Goal: Find specific page/section: Find specific page/section

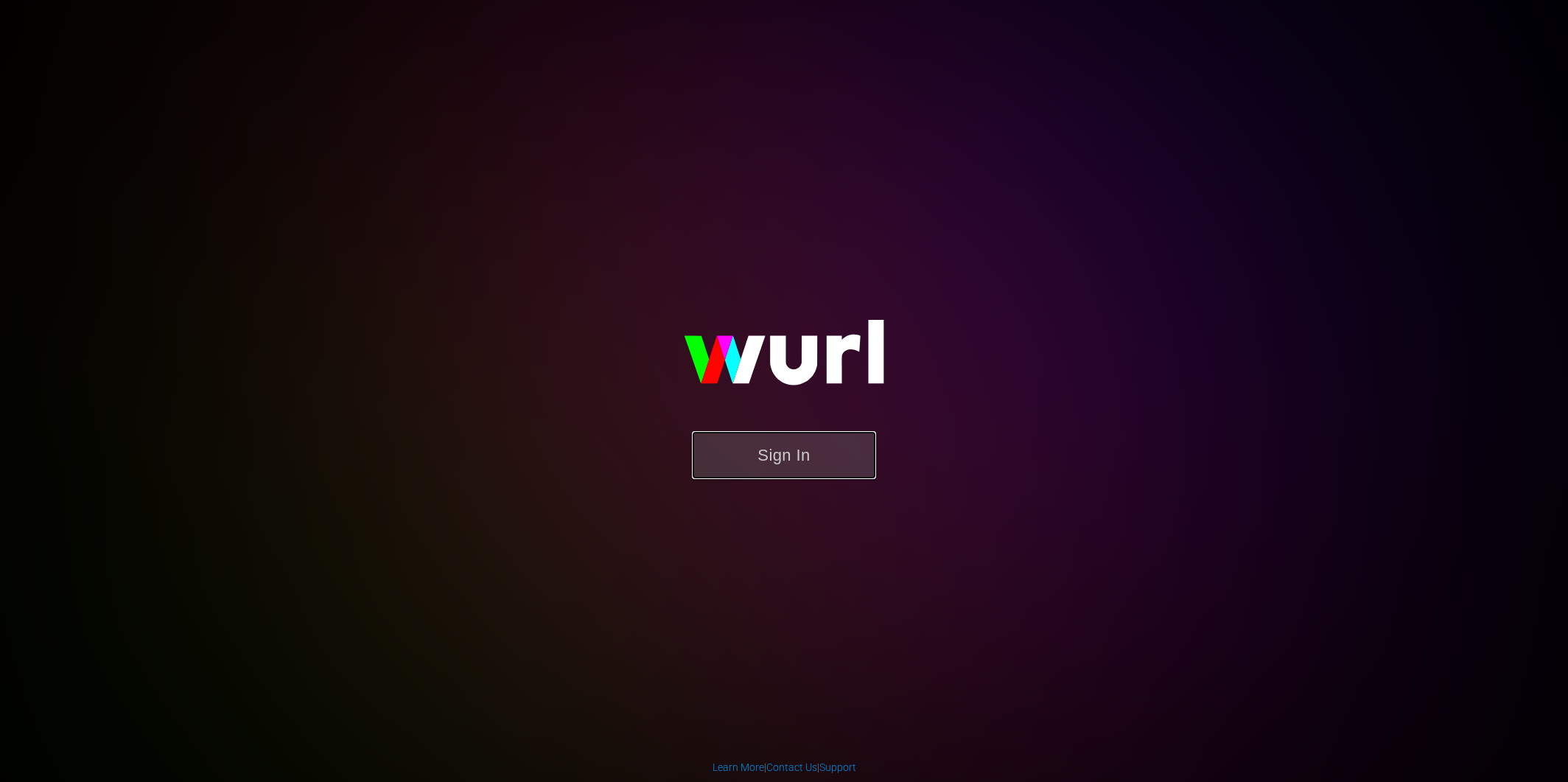
click at [749, 461] on button "Sign In" at bounding box center [784, 454] width 184 height 48
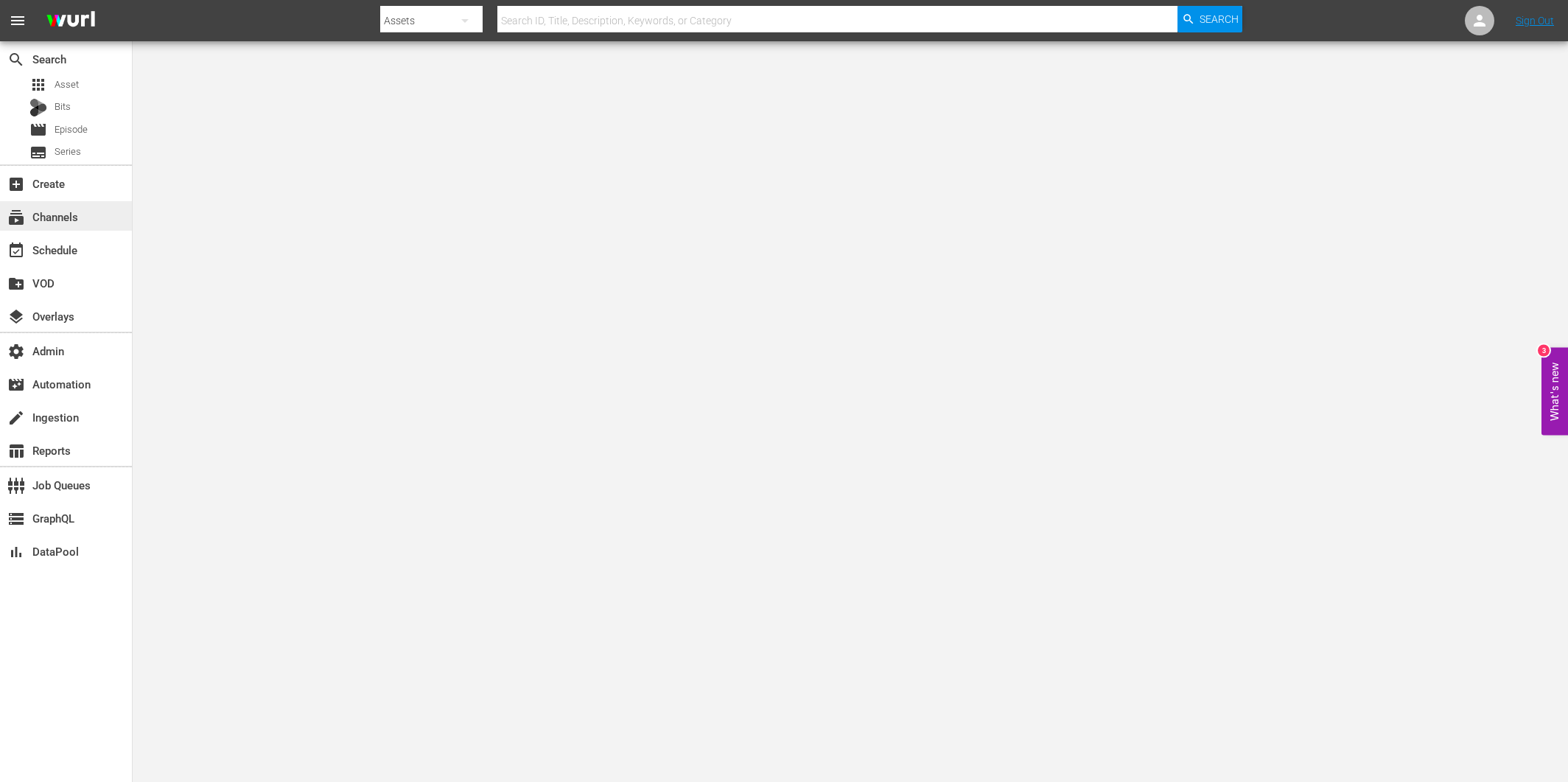
click at [112, 217] on div "subscriptions Channels" at bounding box center [66, 216] width 132 height 29
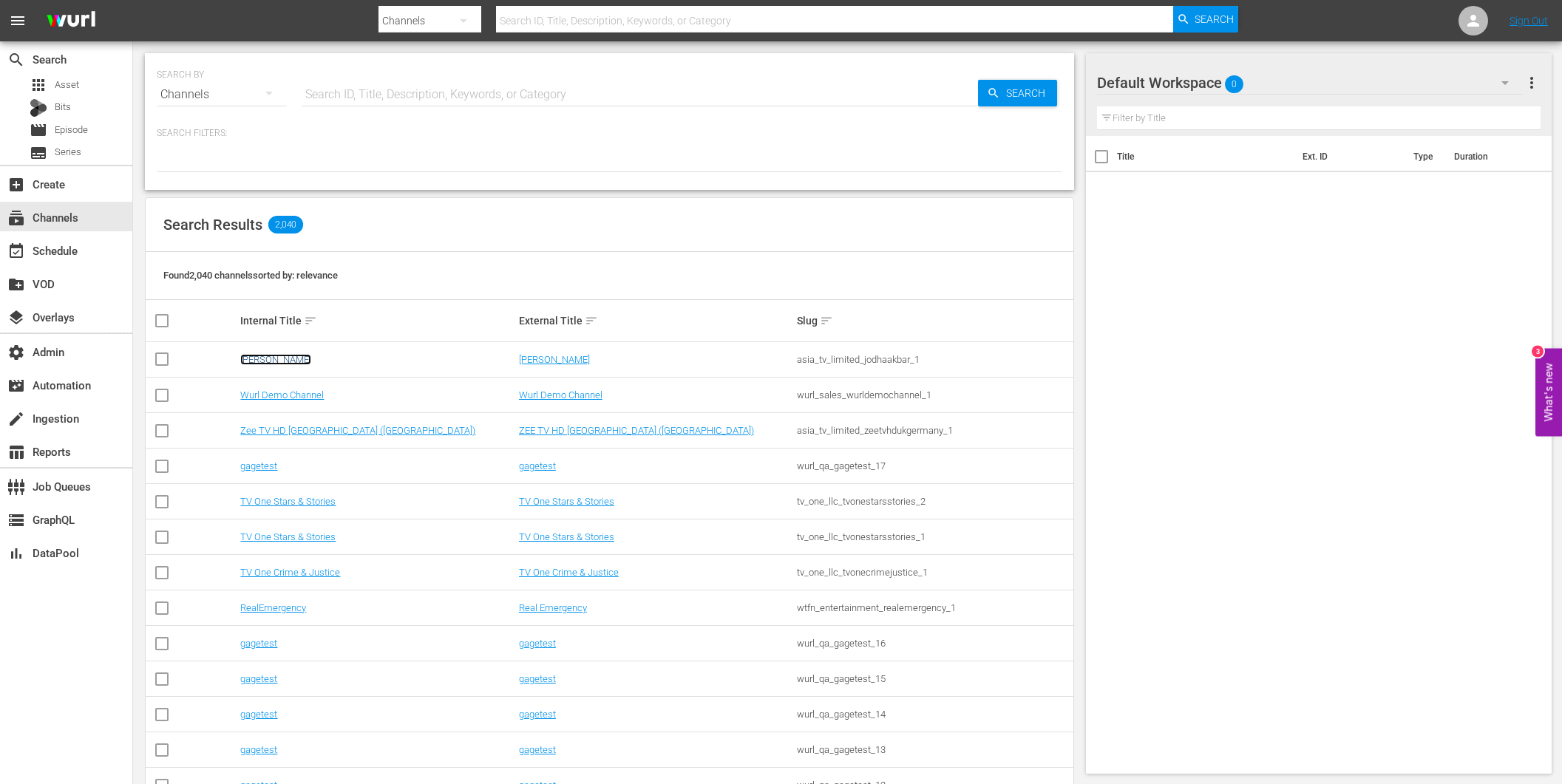
click at [285, 359] on link "[PERSON_NAME]" at bounding box center [275, 359] width 71 height 11
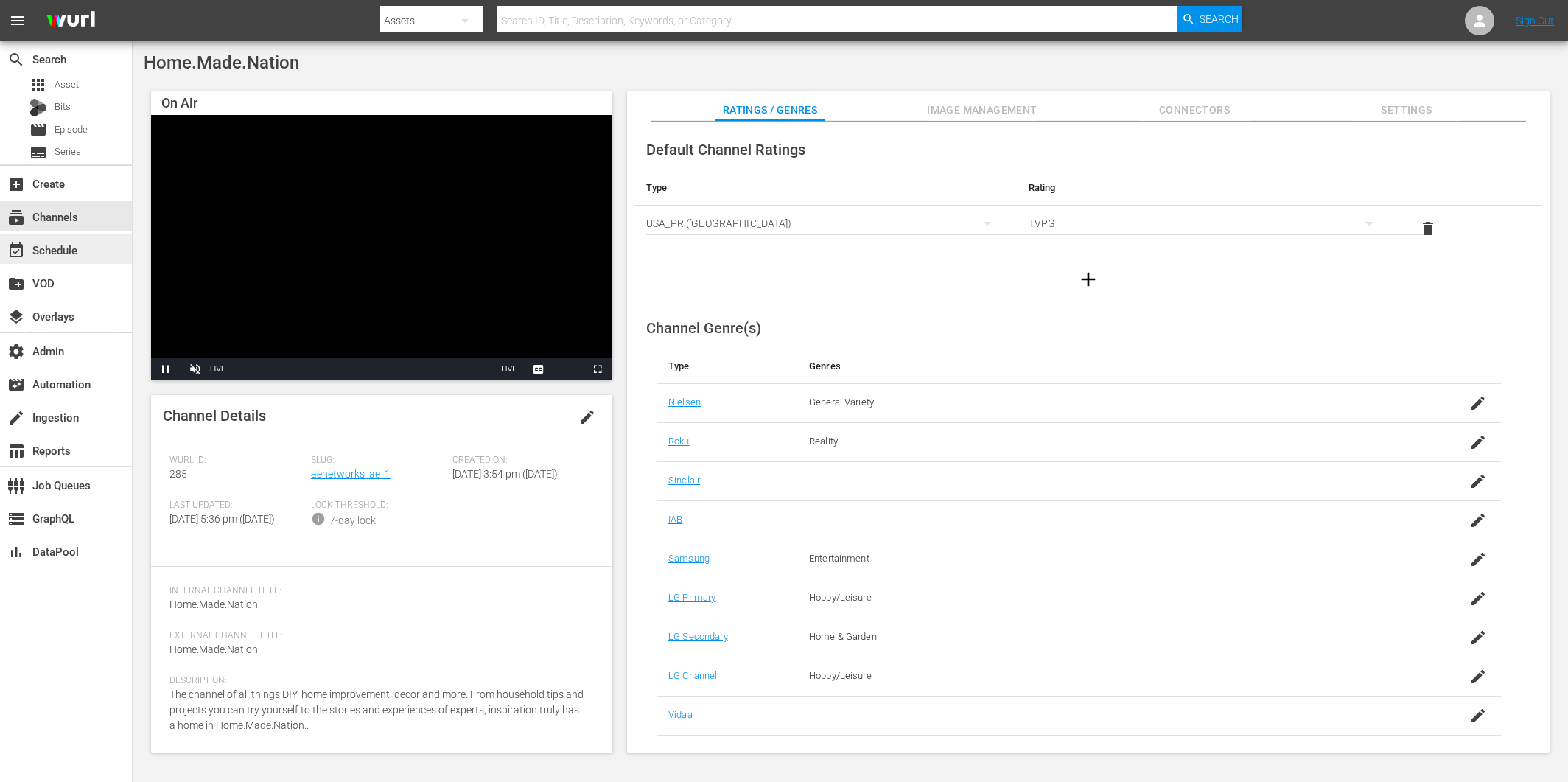
click at [61, 254] on div "event_available Schedule" at bounding box center [41, 248] width 82 height 14
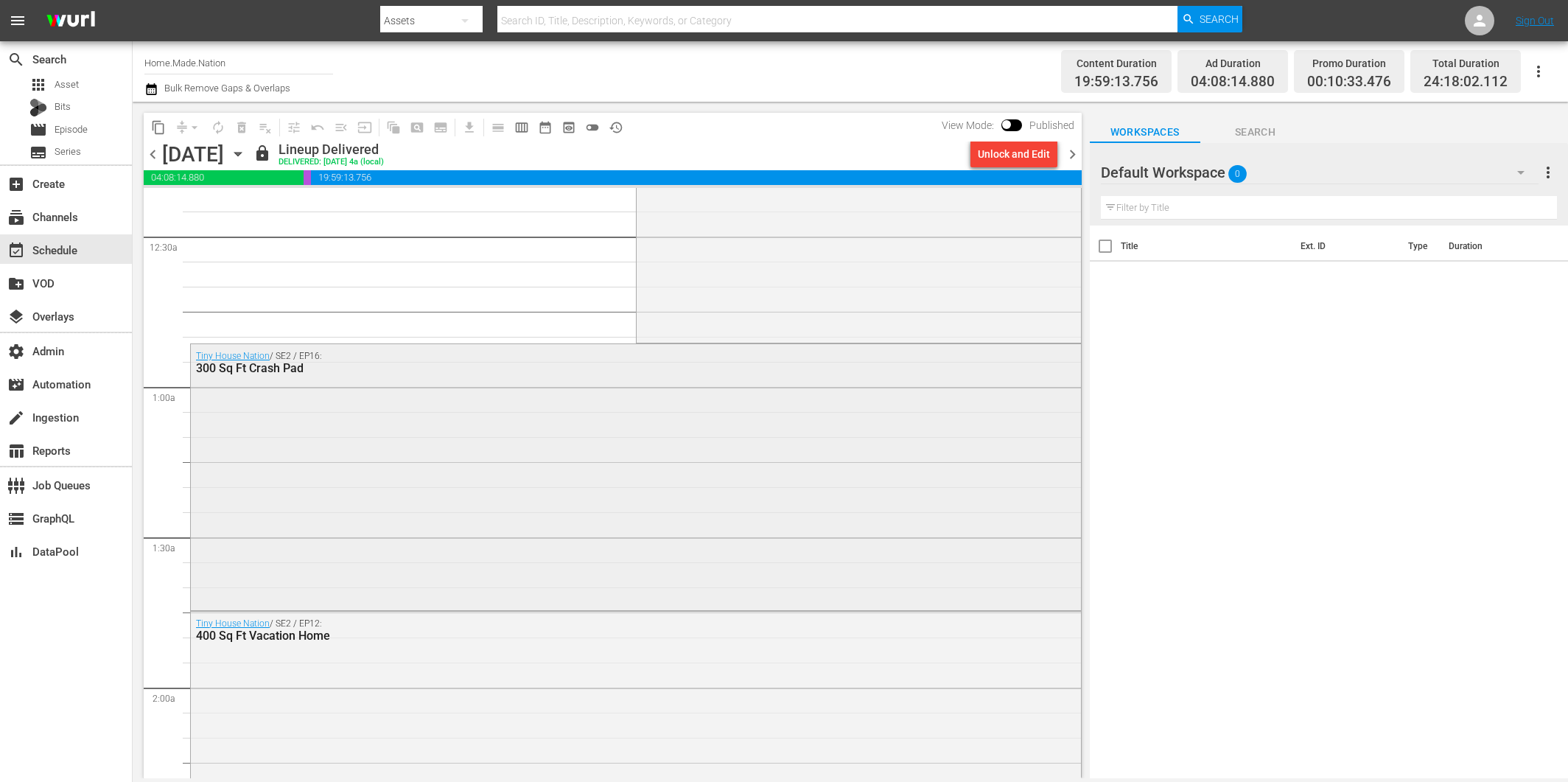
scroll to position [119, 0]
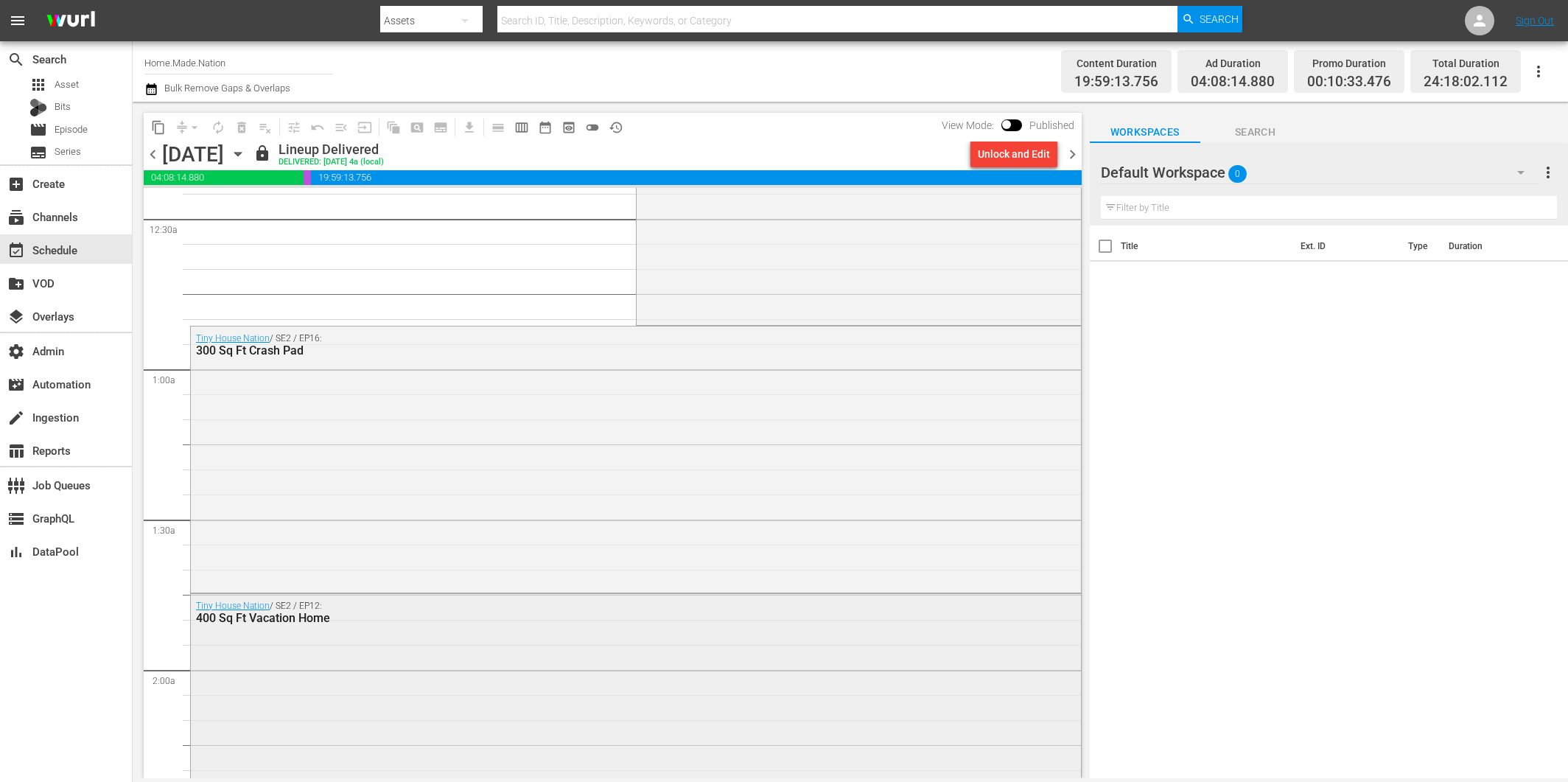
click at [560, 618] on div "400 Sq Ft Vacation Home" at bounding box center [595, 618] width 798 height 14
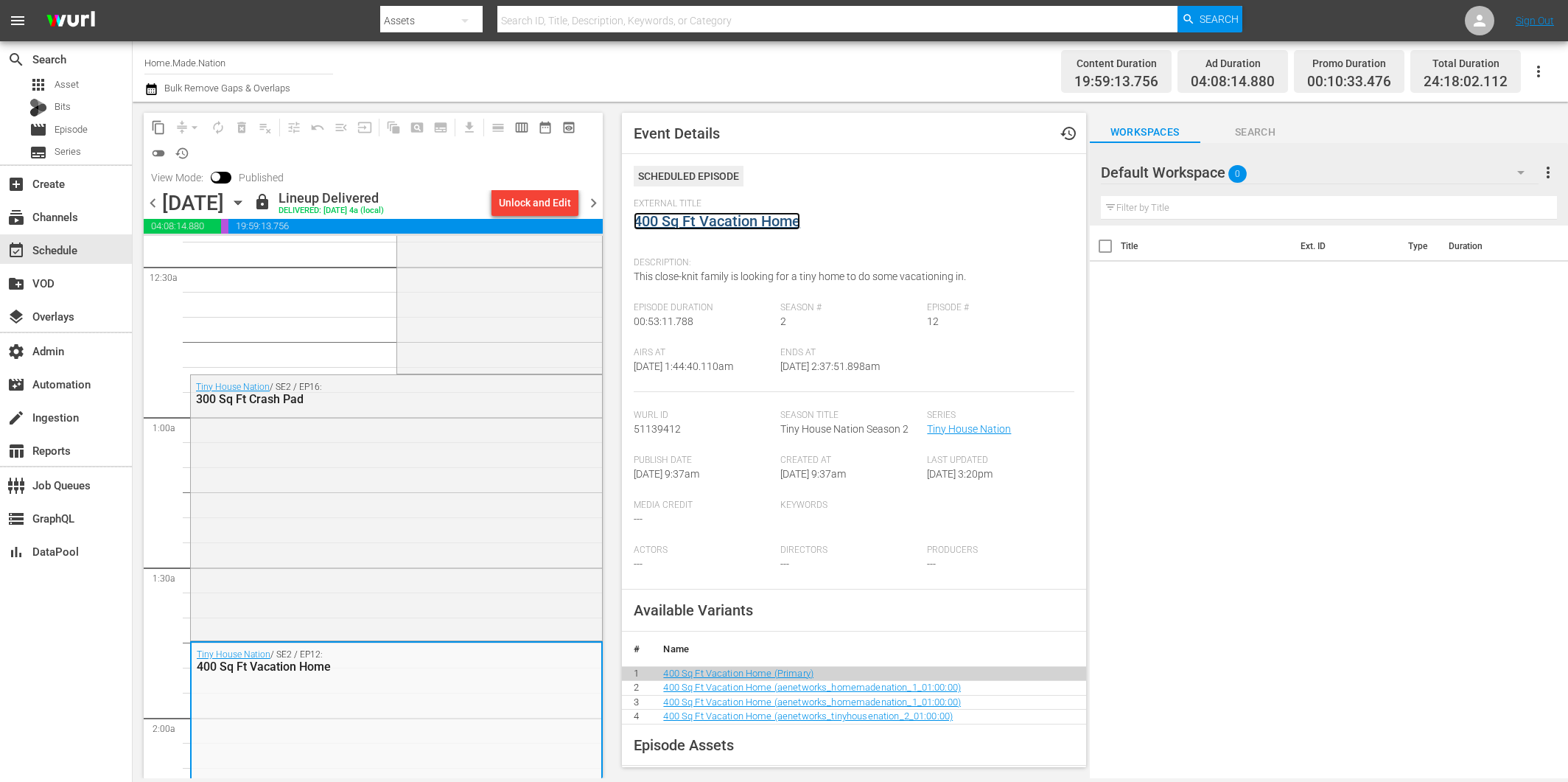
click at [783, 220] on link "400 Sq Ft Vacation Home" at bounding box center [717, 220] width 167 height 17
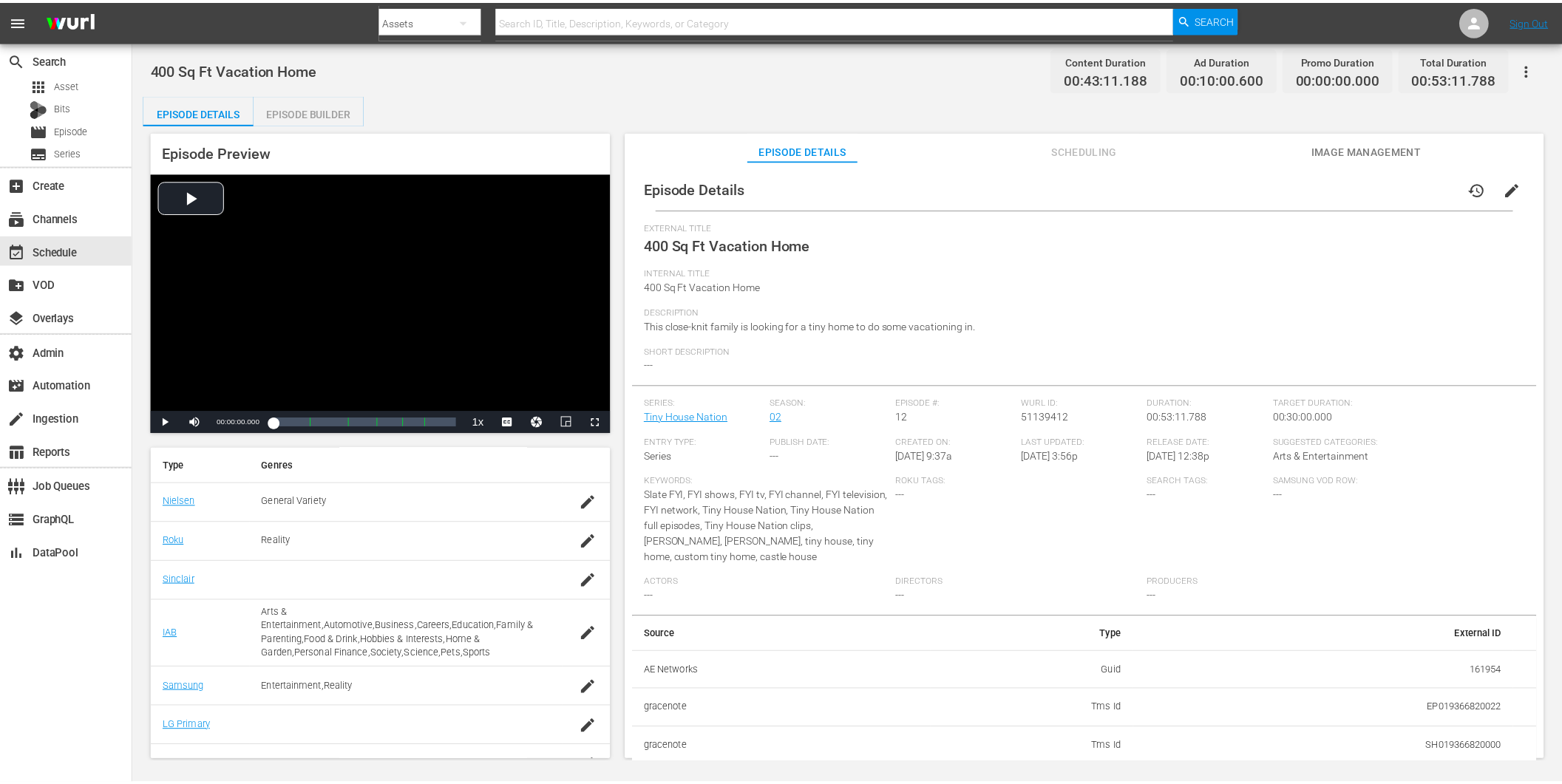
scroll to position [232, 0]
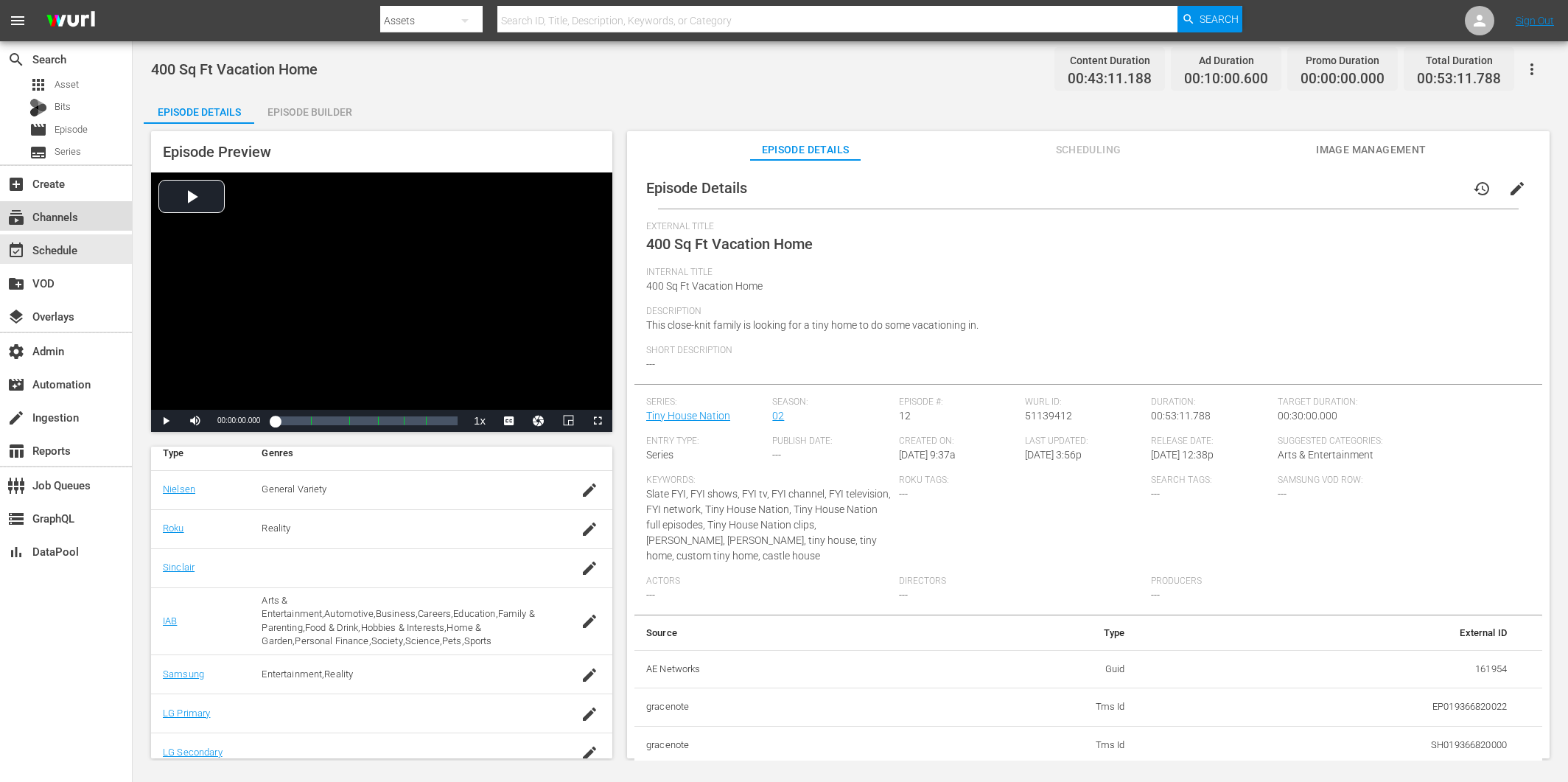
click at [64, 216] on div "subscriptions Channels" at bounding box center [41, 214] width 82 height 14
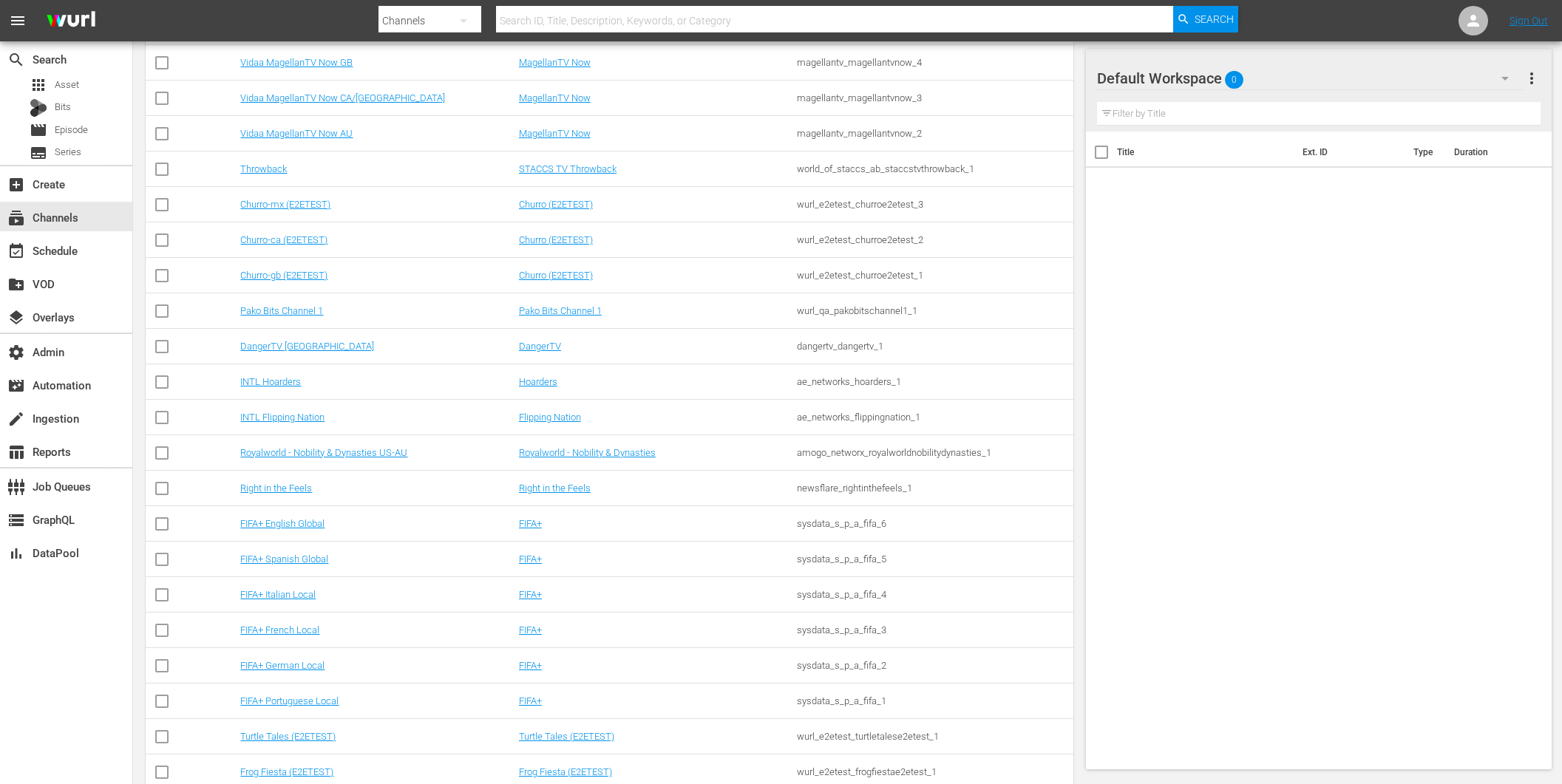
scroll to position [11687, 0]
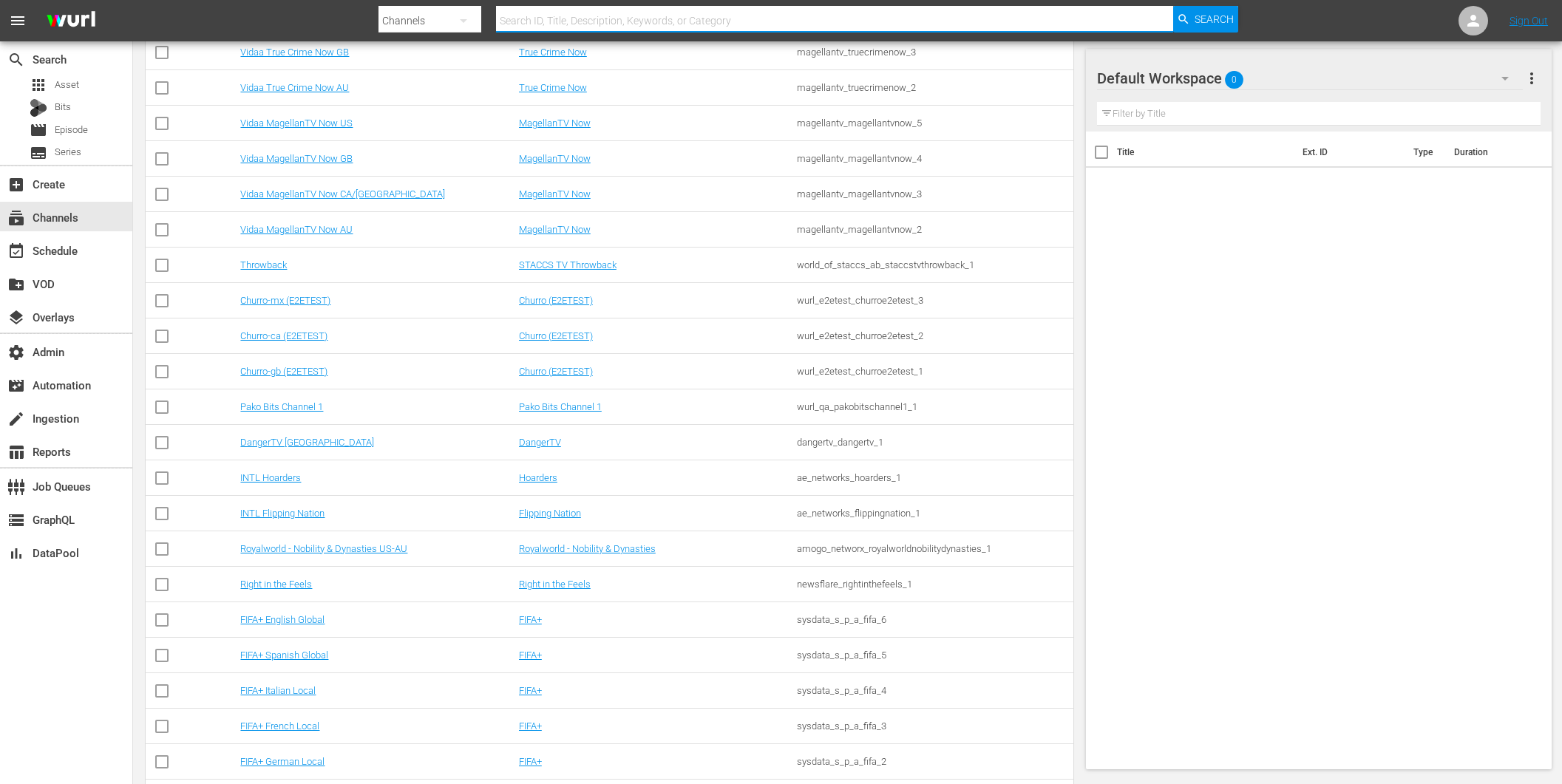
click at [630, 7] on input "text" at bounding box center [834, 20] width 677 height 36
type input "deal or no deal"
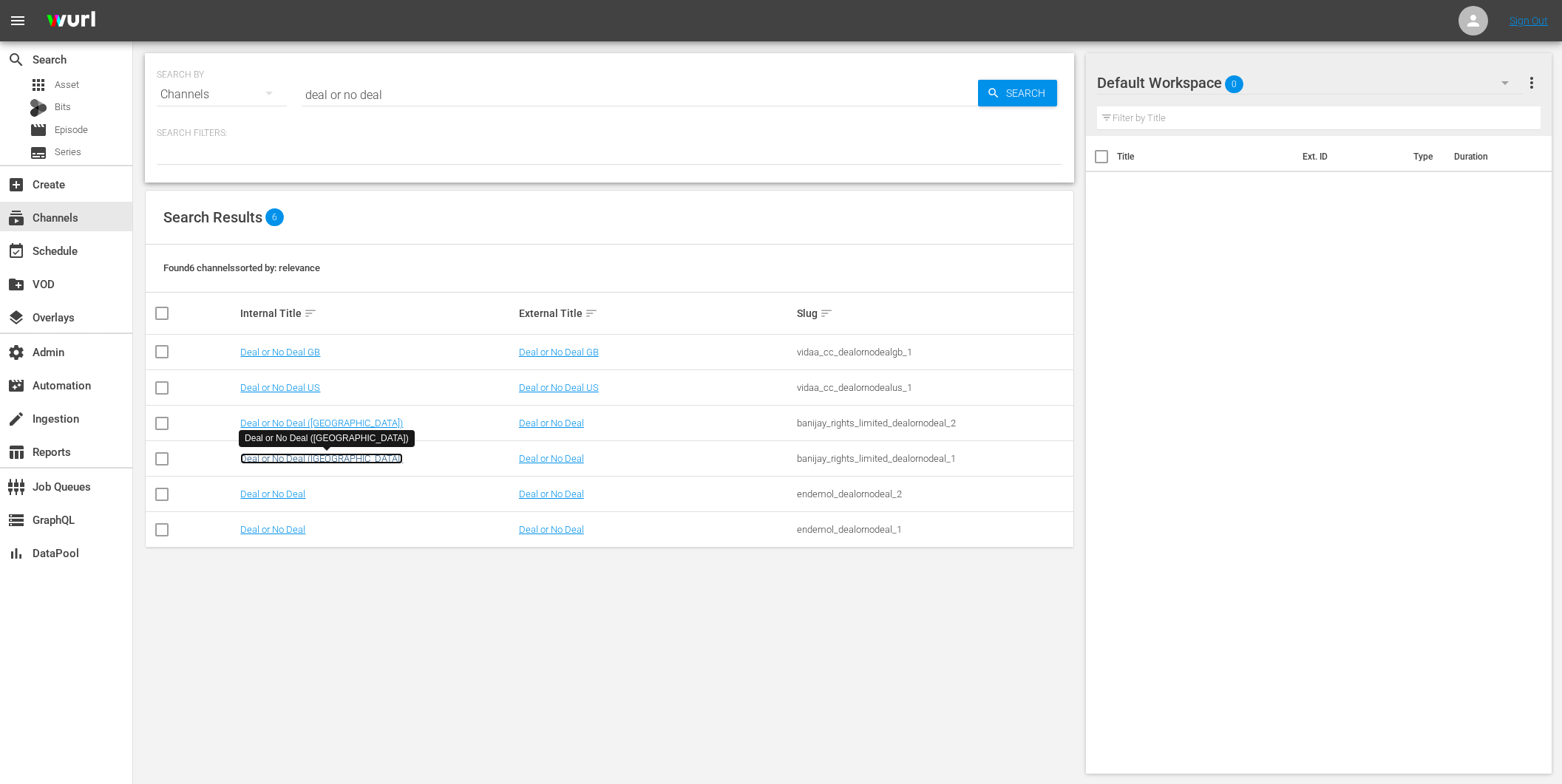
click at [354, 462] on link "Deal or No Deal ([GEOGRAPHIC_DATA])" at bounding box center [321, 459] width 163 height 11
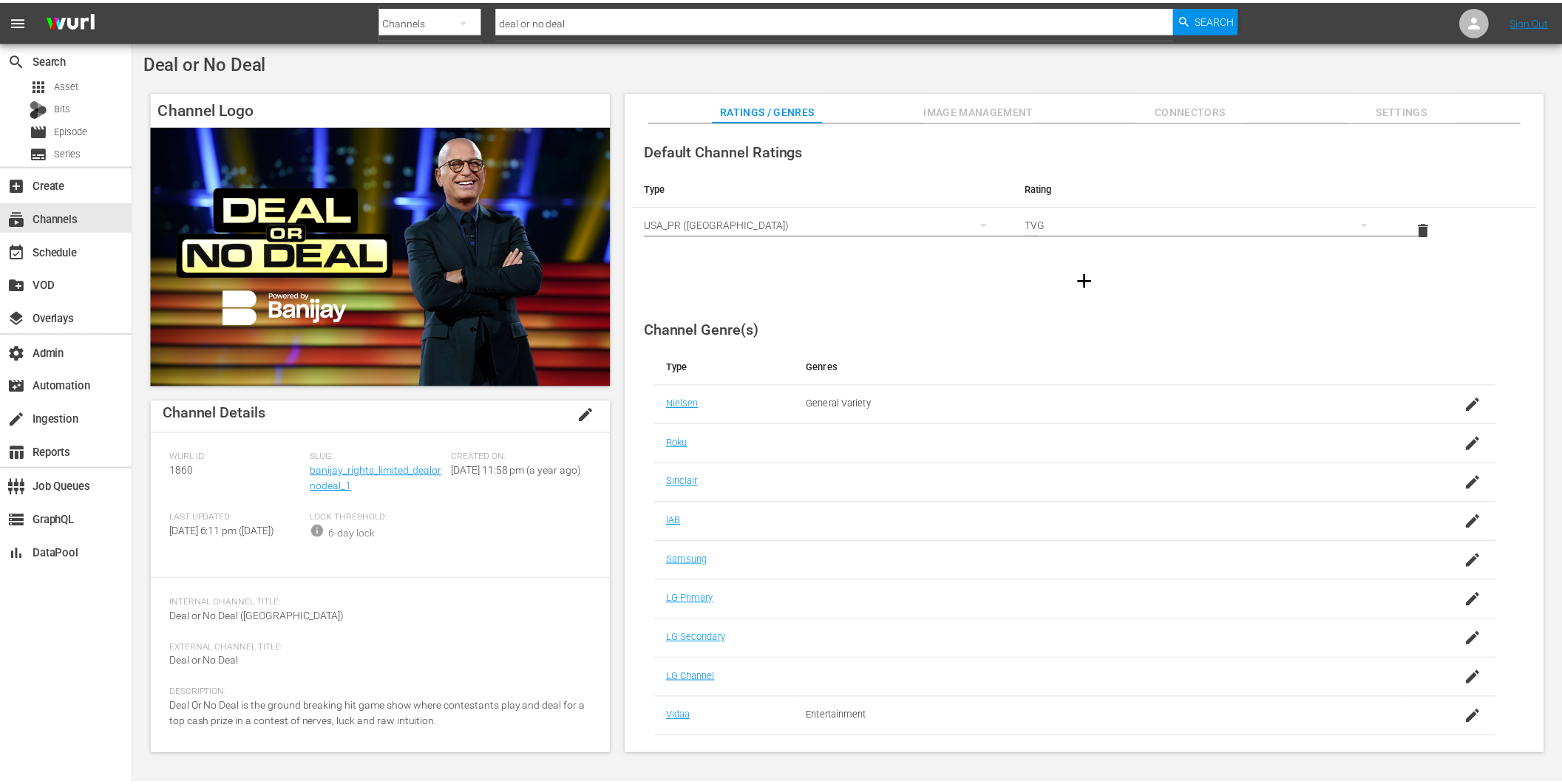
scroll to position [15, 0]
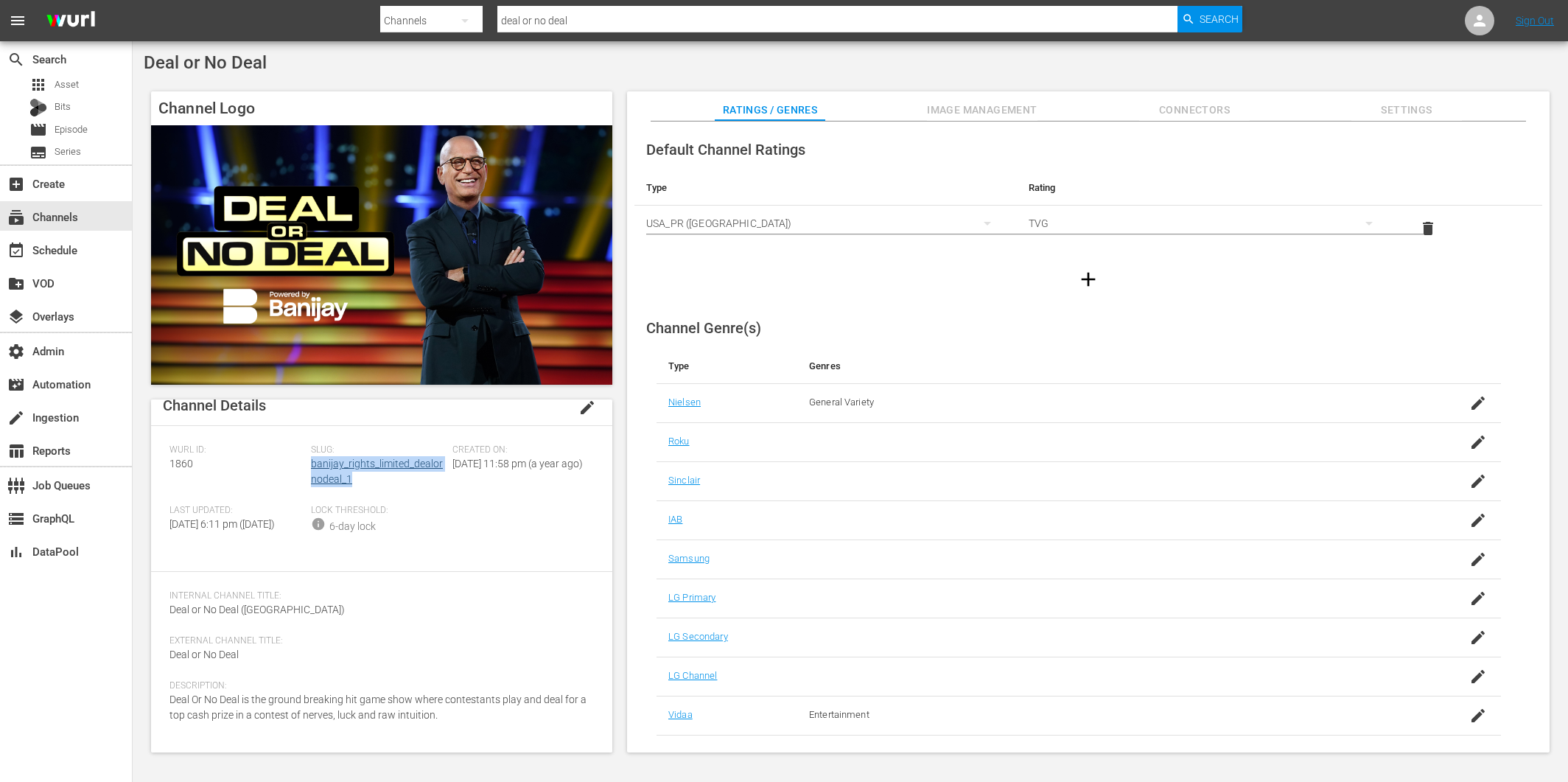
drag, startPoint x: 366, startPoint y: 483, endPoint x: 309, endPoint y: 468, distance: 58.9
click at [311, 468] on div "Slug: banijay_rights_limited_dealornodeal_1" at bounding box center [382, 475] width 142 height 60
copy link "banijay_rights_limited_dealornodeal_1"
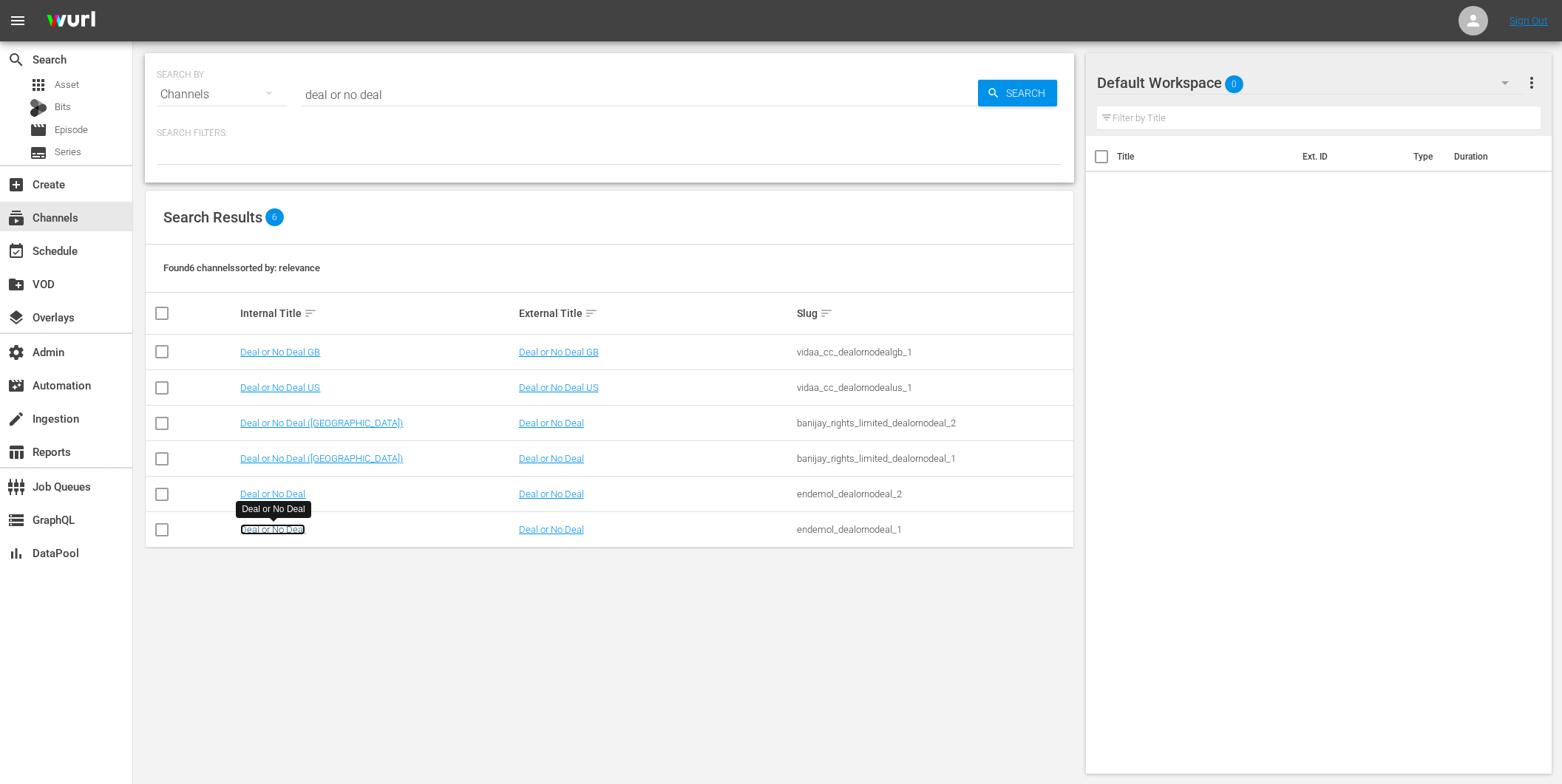
click at [283, 530] on link "Deal or No Deal" at bounding box center [272, 529] width 65 height 11
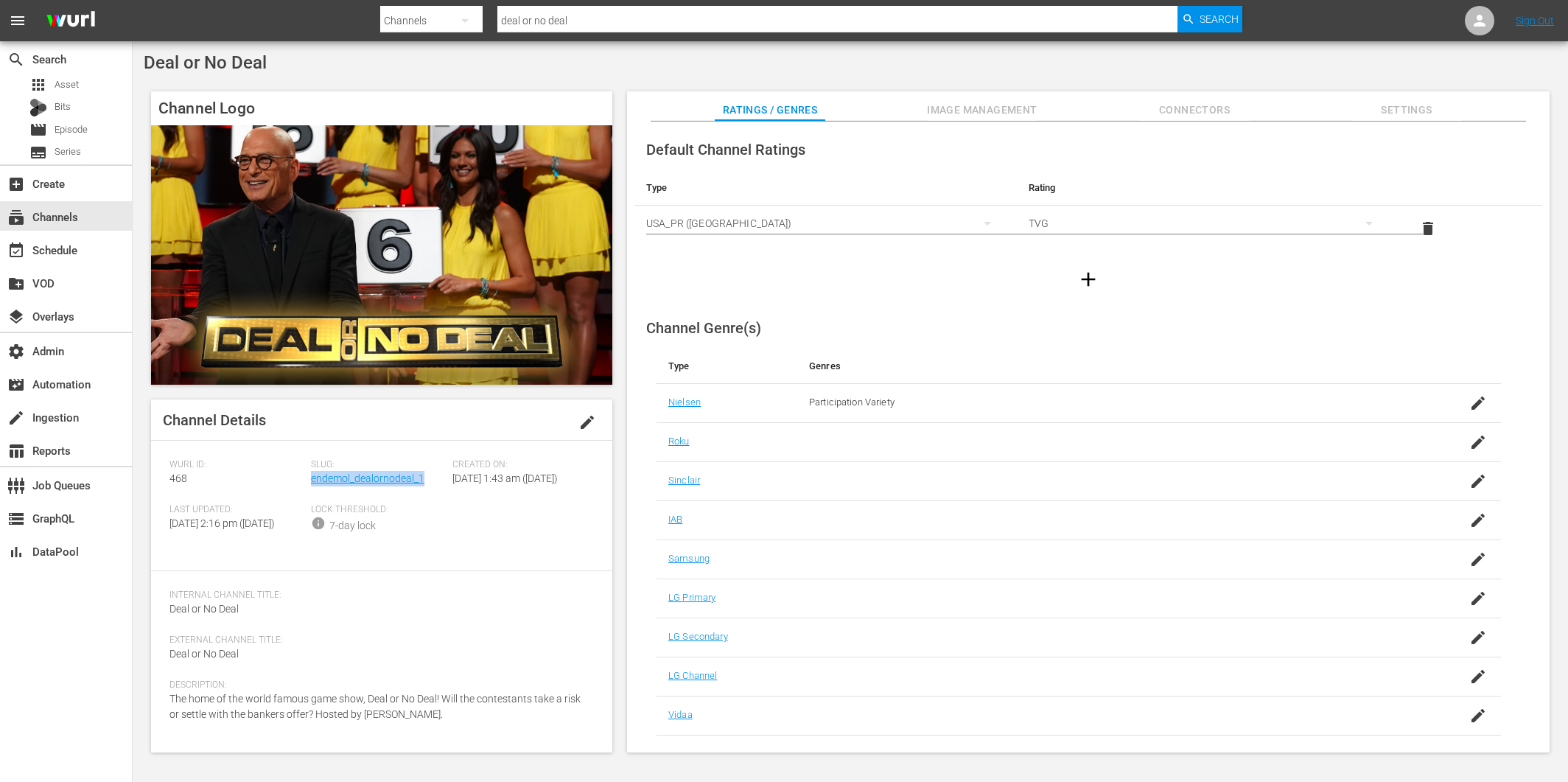
drag, startPoint x: 426, startPoint y: 481, endPoint x: 310, endPoint y: 485, distance: 116.1
click at [311, 485] on div "Slug: endemol_dealornodeal_1" at bounding box center [382, 482] width 142 height 45
copy link "endemol_dealornodeal_1"
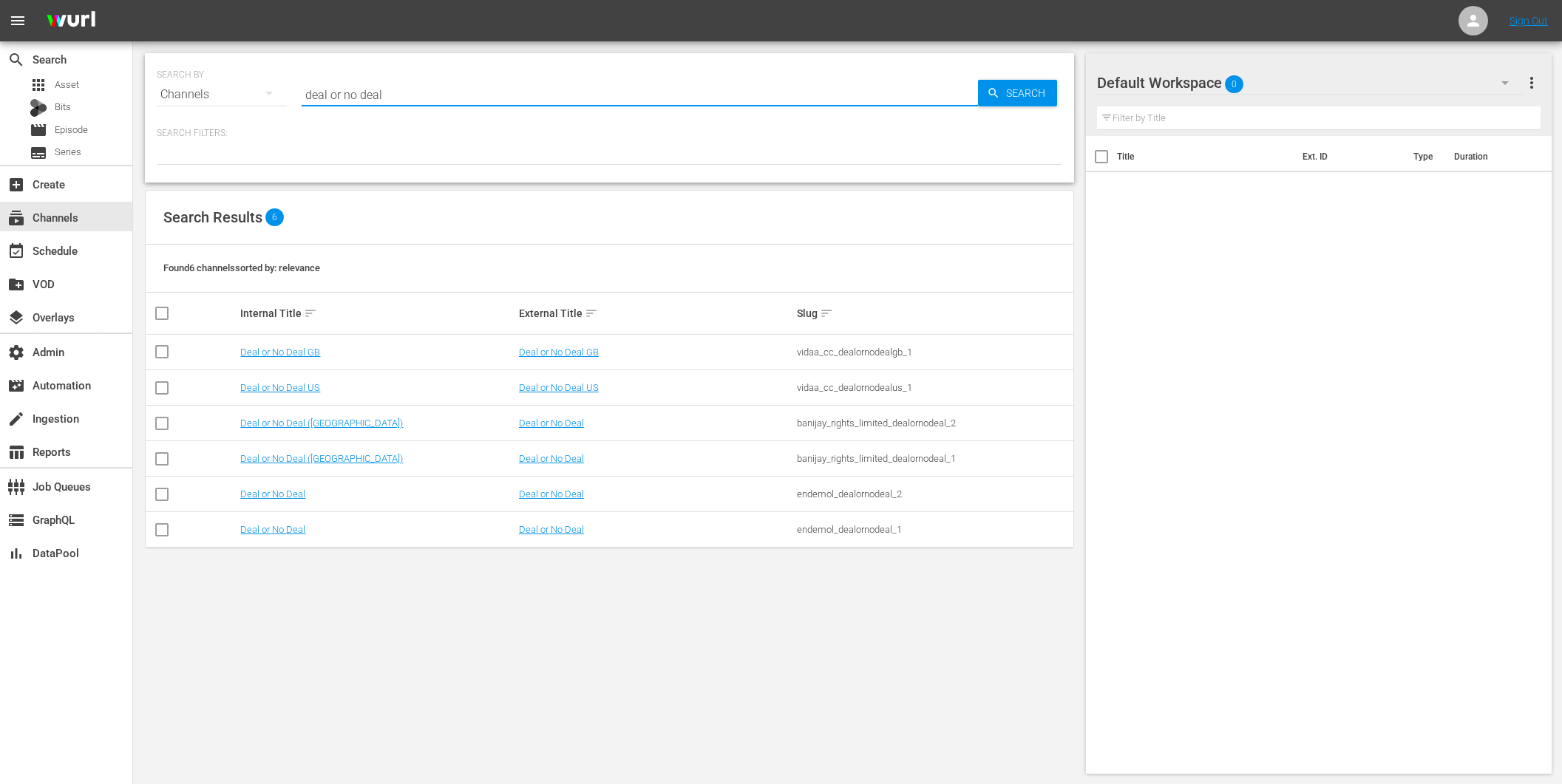
click at [397, 98] on input "deal or no deal" at bounding box center [639, 95] width 677 height 36
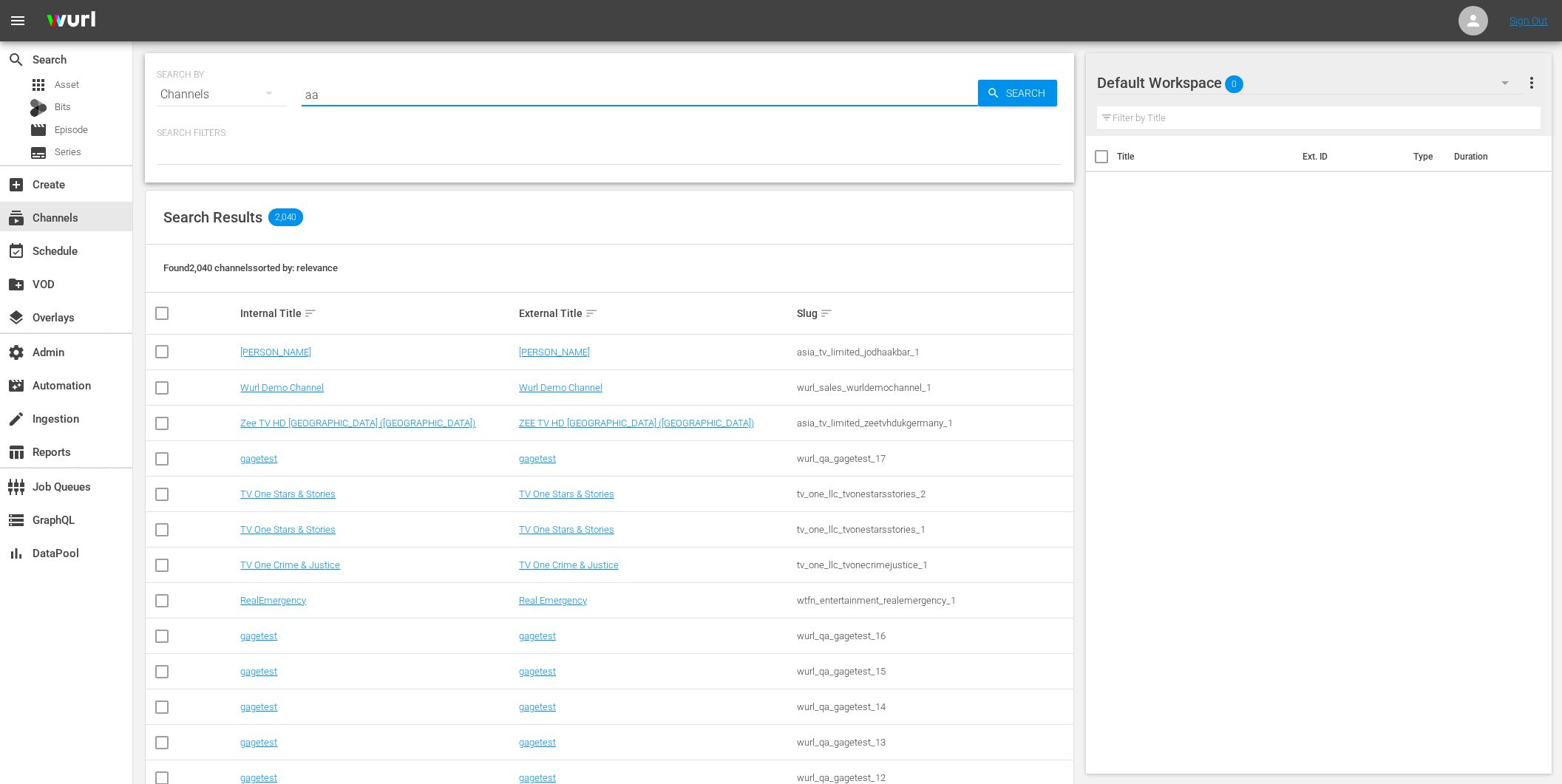
type input "a"
type input "amogo"
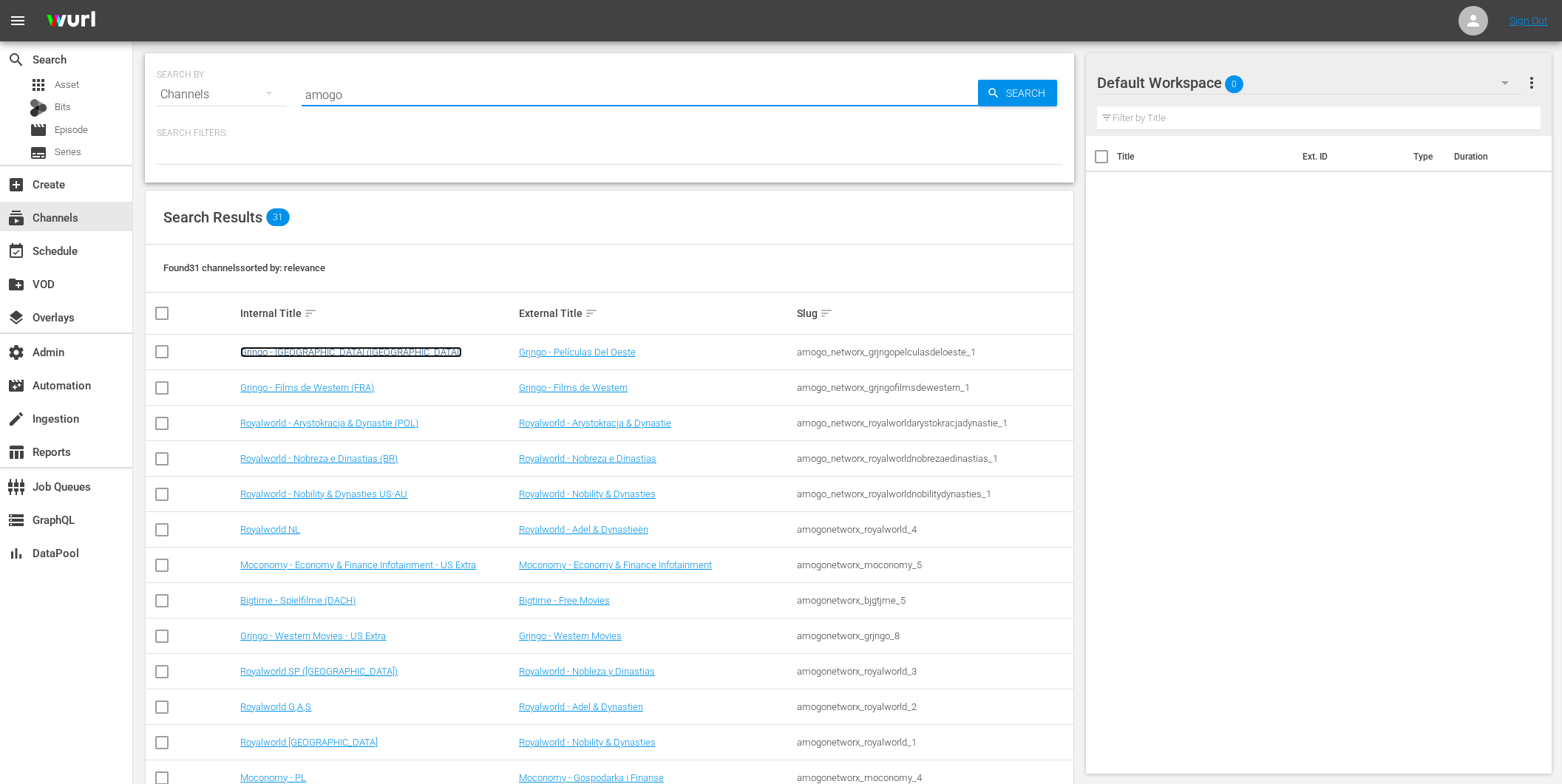
click at [301, 356] on link "Grjngo - [GEOGRAPHIC_DATA] ([GEOGRAPHIC_DATA])" at bounding box center [350, 352] width 222 height 11
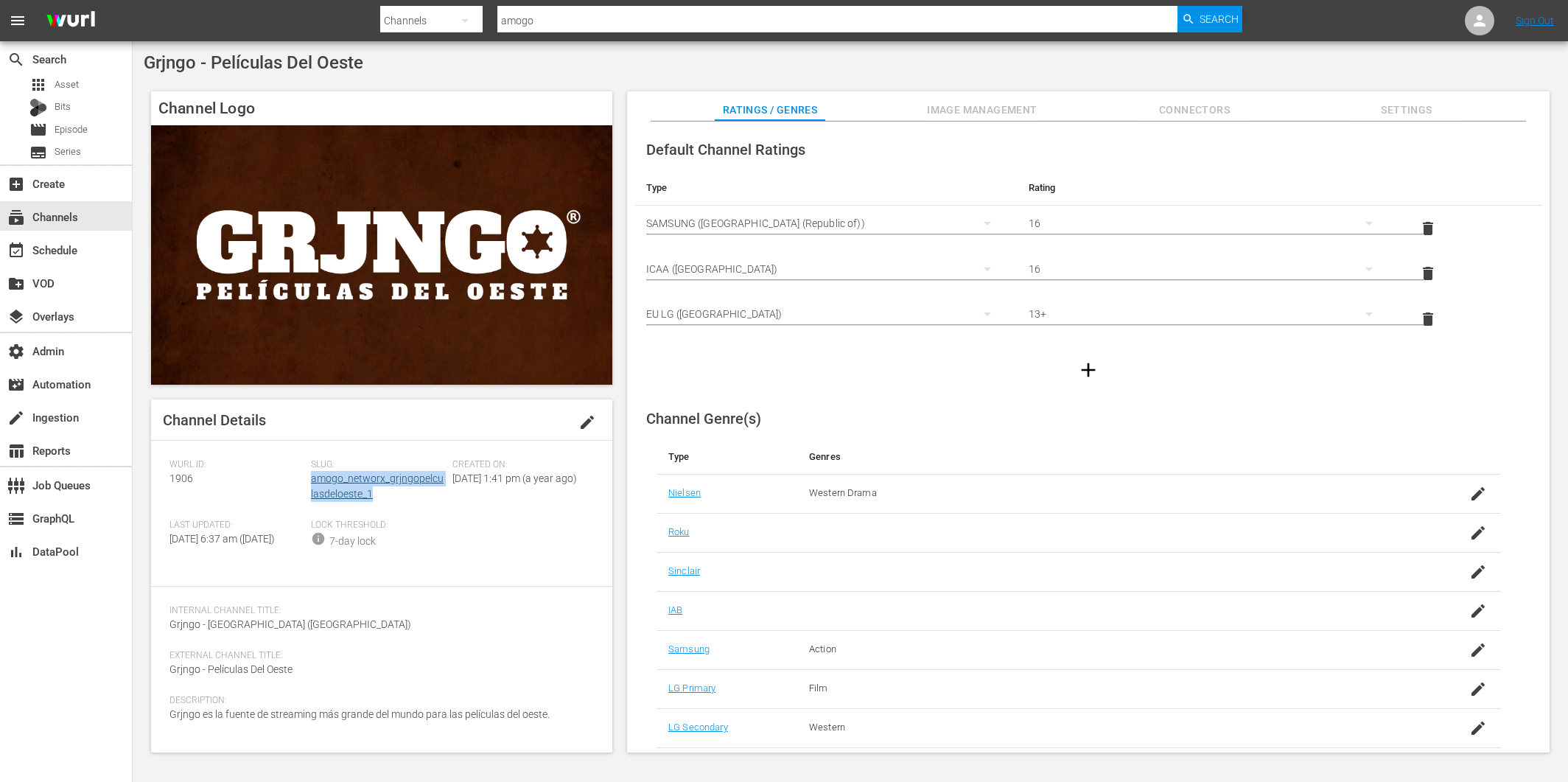
drag, startPoint x: 382, startPoint y: 499, endPoint x: 312, endPoint y: 481, distance: 72.3
click at [312, 481] on div "Slug: amogo_networx_grjngopelculasdeloeste_1" at bounding box center [382, 489] width 142 height 60
copy link "amogo_networx_grjngopelculasdeloeste_1"
click at [31, 242] on div "event_available Schedule" at bounding box center [41, 248] width 82 height 14
drag, startPoint x: 370, startPoint y: 496, endPoint x: 312, endPoint y: 482, distance: 59.7
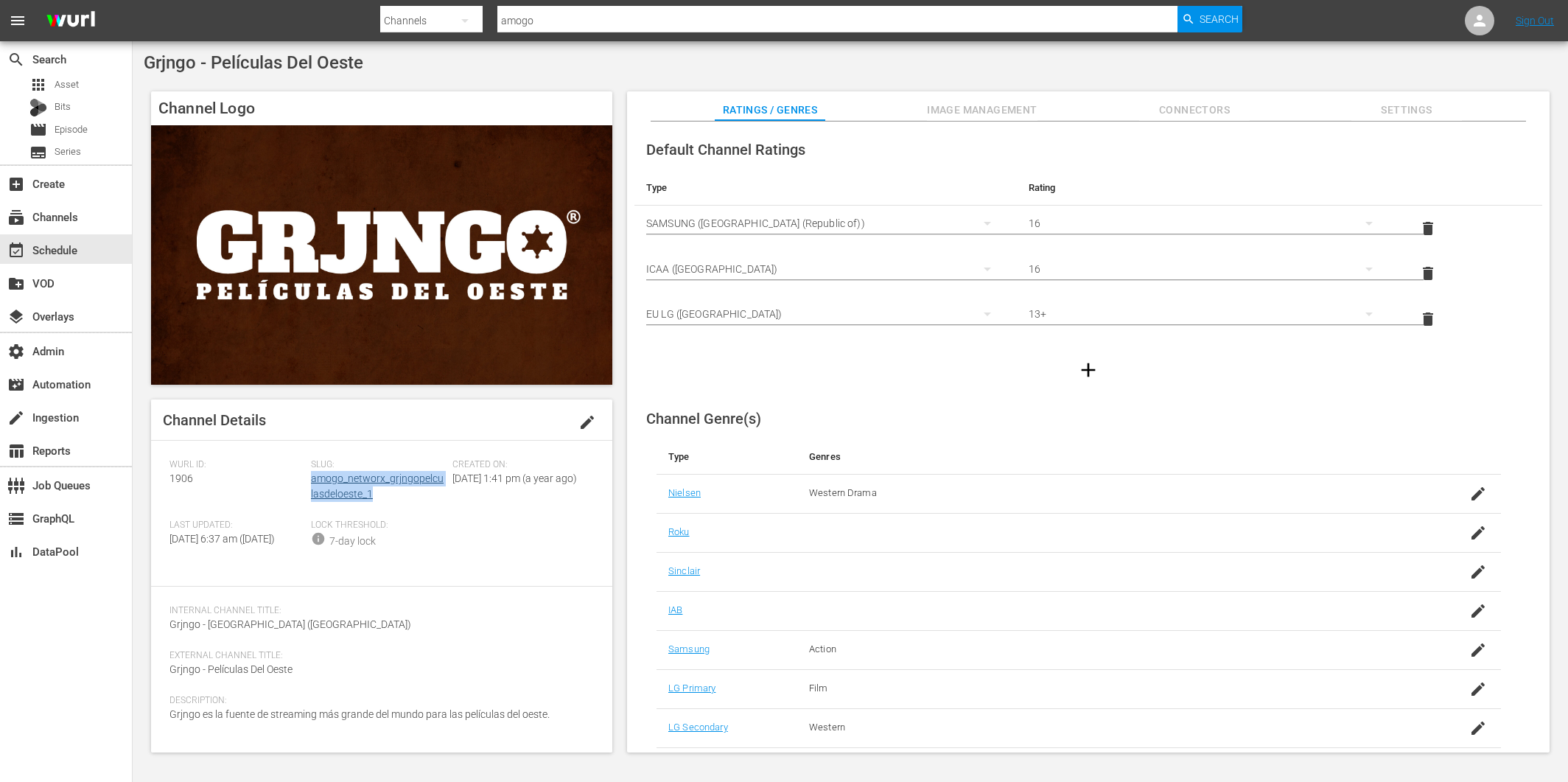
click at [312, 482] on div "Slug: amogo_networx_grjngopelculasdeloeste_1" at bounding box center [382, 489] width 142 height 60
copy link "amogo_networx_grjngopelculasdeloeste_1"
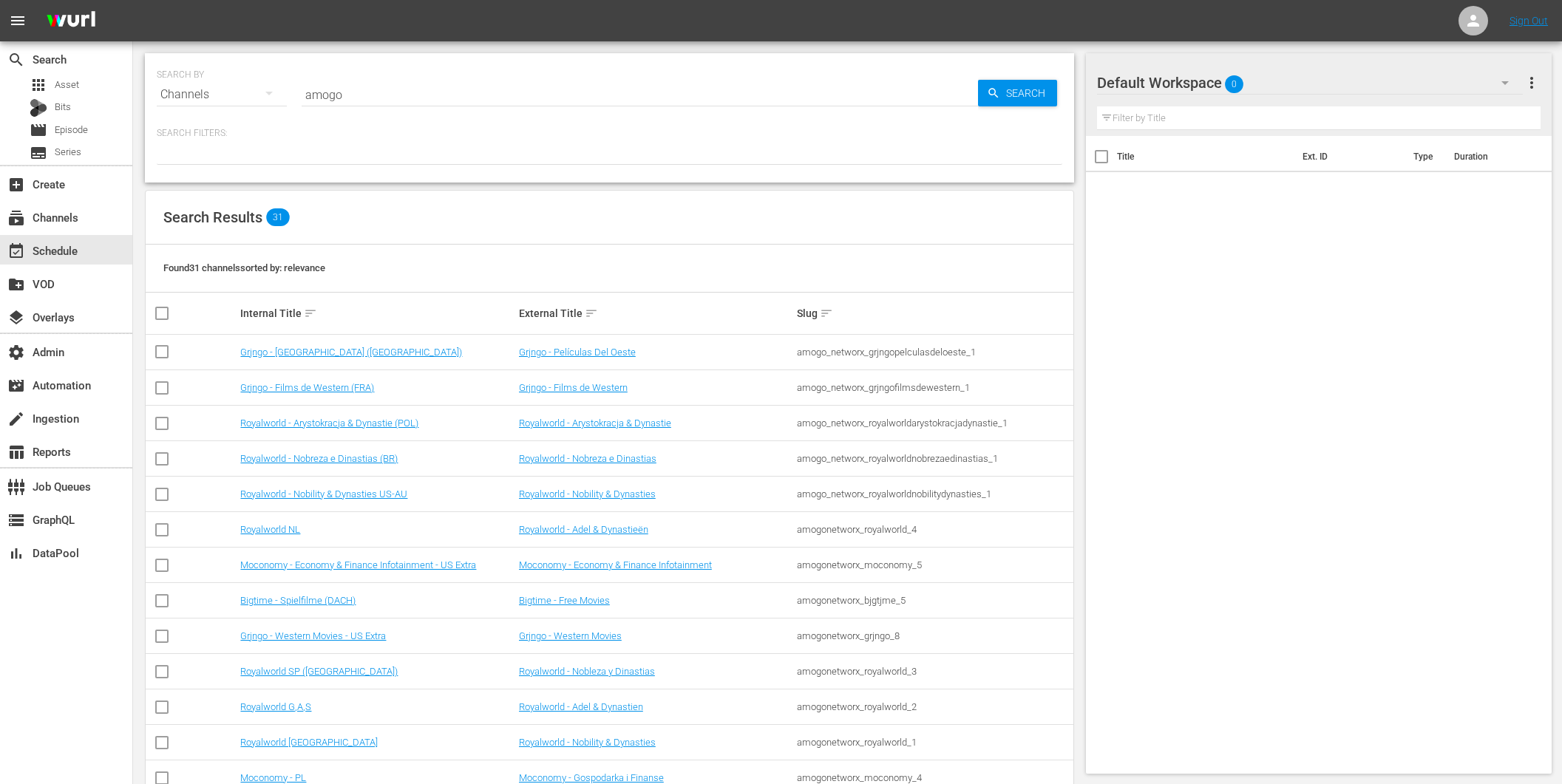
click at [378, 101] on input "amogo" at bounding box center [639, 95] width 677 height 36
click at [378, 101] on input "amogo" at bounding box center [639, 95] width 677 height 36
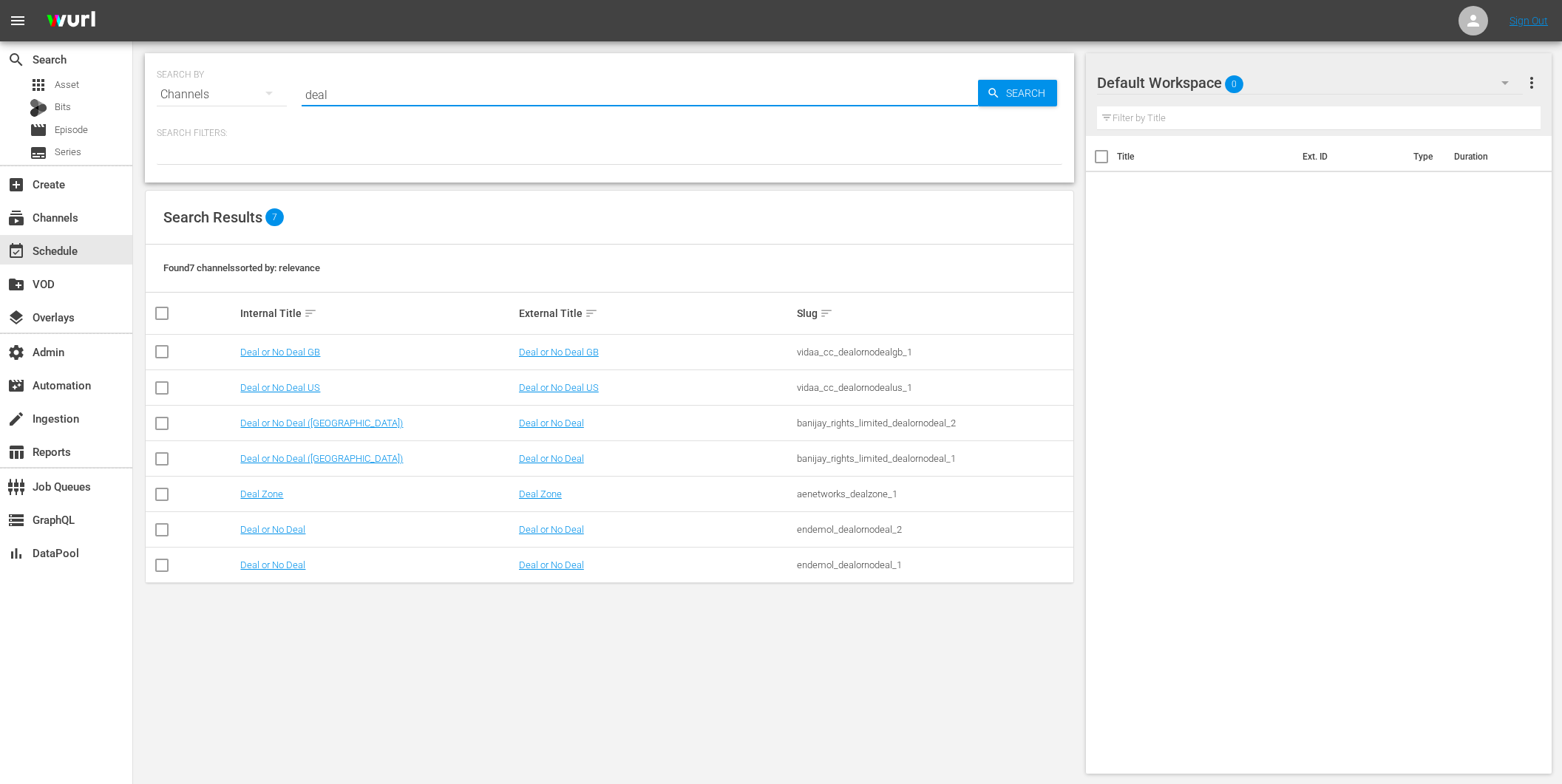
type input "deal"
drag, startPoint x: 957, startPoint y: 459, endPoint x: 798, endPoint y: 461, distance: 159.0
click at [798, 461] on div "banijay_rights_limited_dealornodeal_1" at bounding box center [933, 459] width 273 height 11
copy div "banijay_rights_limited_dealornodeal_1"
click at [434, 97] on input "deal" at bounding box center [639, 95] width 677 height 36
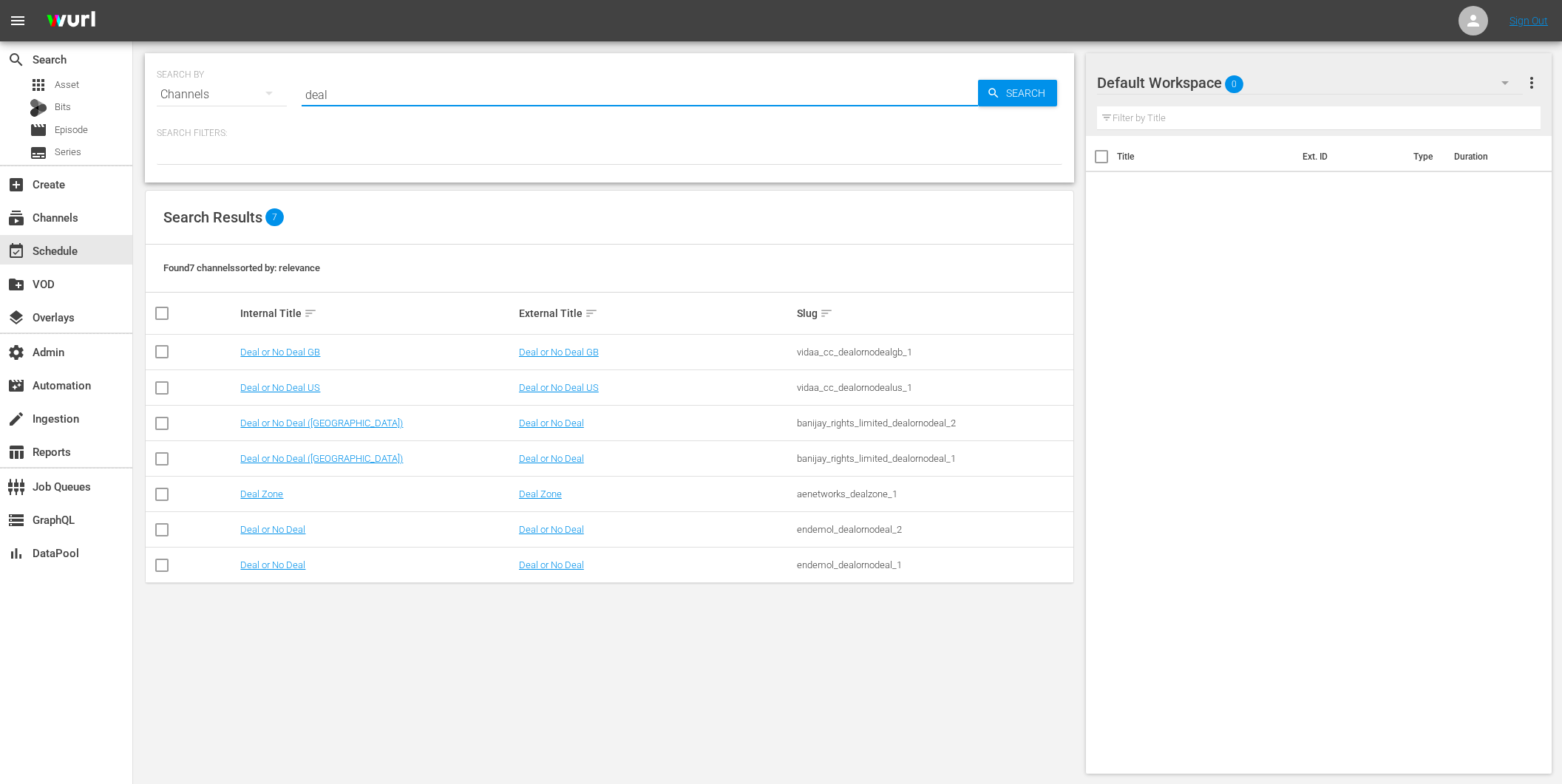
click at [434, 97] on input "deal" at bounding box center [639, 95] width 677 height 36
click at [437, 95] on input "deal" at bounding box center [639, 95] width 677 height 36
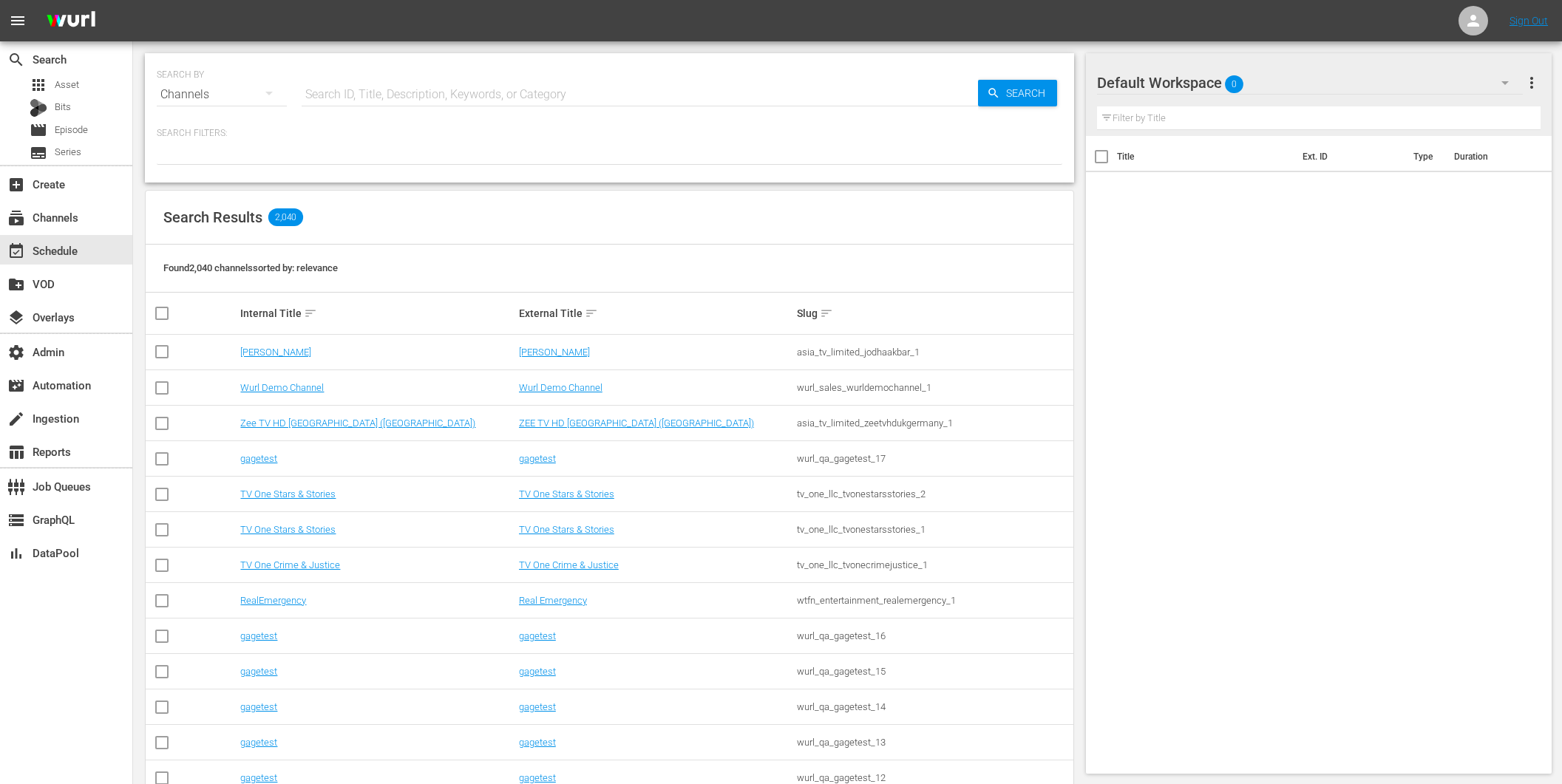
click at [400, 145] on div at bounding box center [609, 152] width 905 height 25
click at [574, 529] on link "TV One Stars & Stories" at bounding box center [567, 529] width 95 height 11
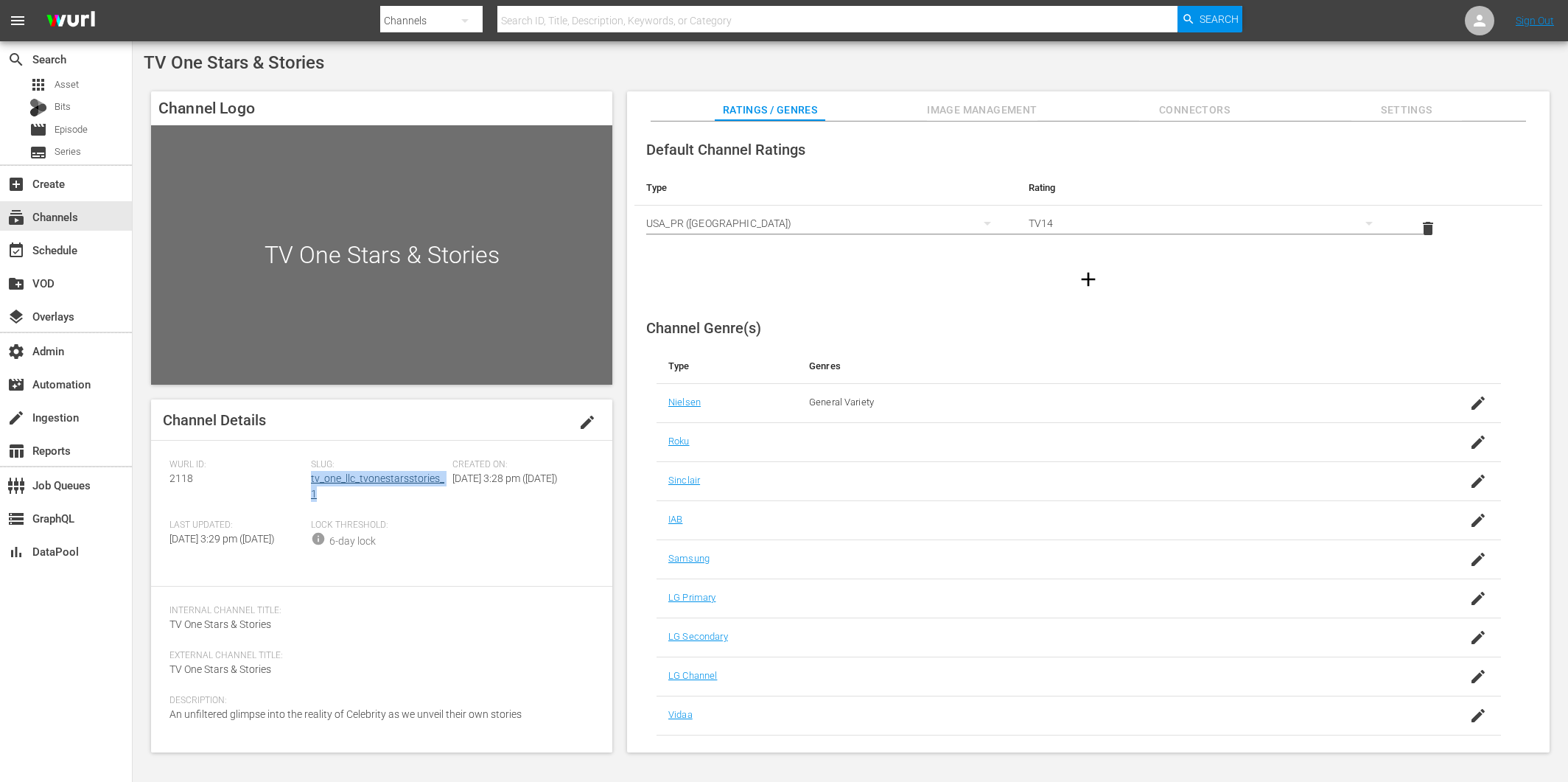
drag, startPoint x: 326, startPoint y: 496, endPoint x: 312, endPoint y: 482, distance: 19.8
click at [312, 482] on div "Slug: tv_one_llc_tvonestarsstories_1" at bounding box center [382, 489] width 142 height 60
copy link "tv_one_llc_tvonestarsstories_1"
click at [270, 565] on div "Last Updated: [DATE] 3:29 pm ([DATE])" at bounding box center [241, 544] width 142 height 48
click at [67, 245] on div "event_available Schedule" at bounding box center [41, 248] width 82 height 14
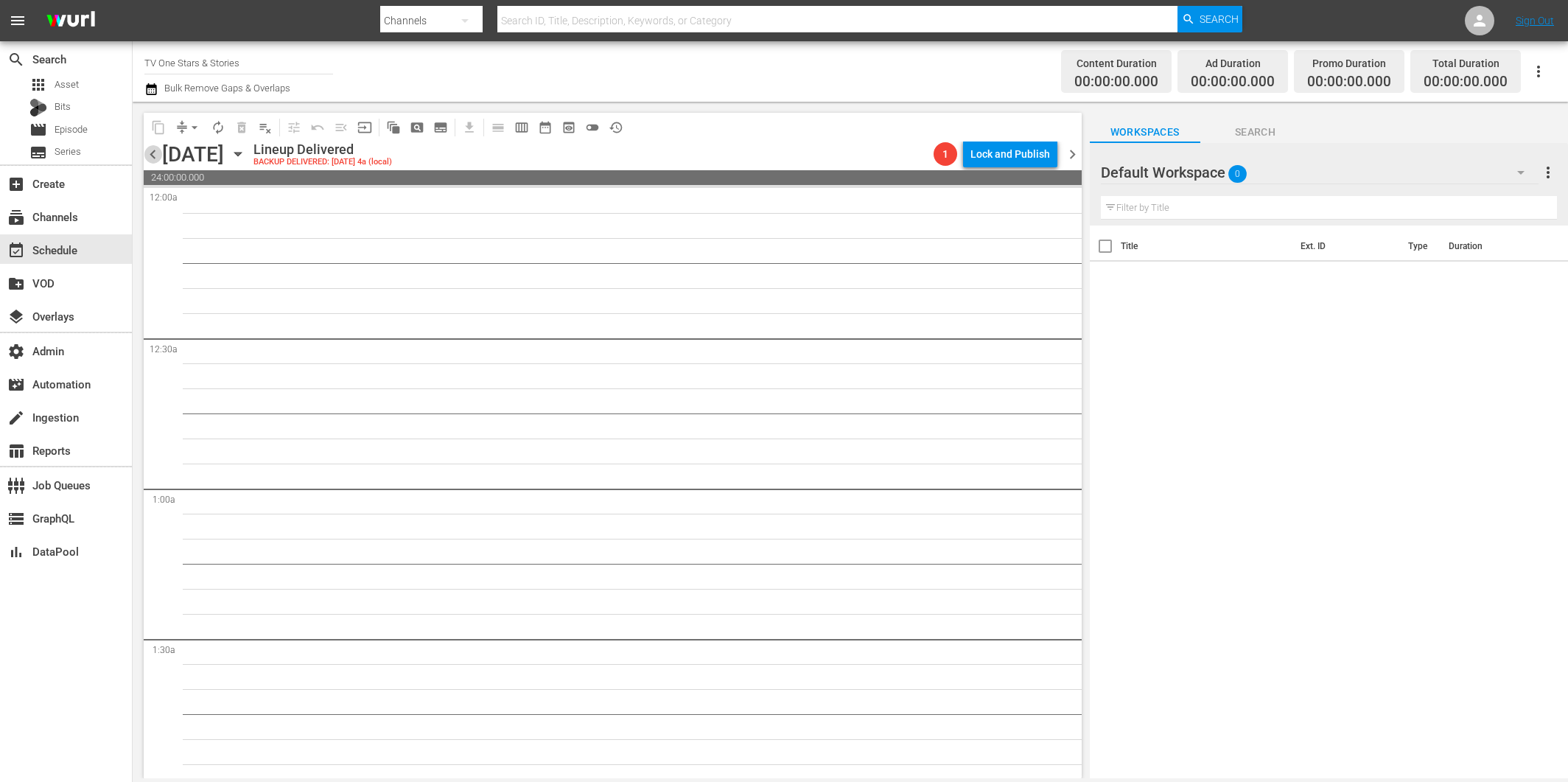
click at [154, 155] on span "chevron_left" at bounding box center [152, 154] width 18 height 18
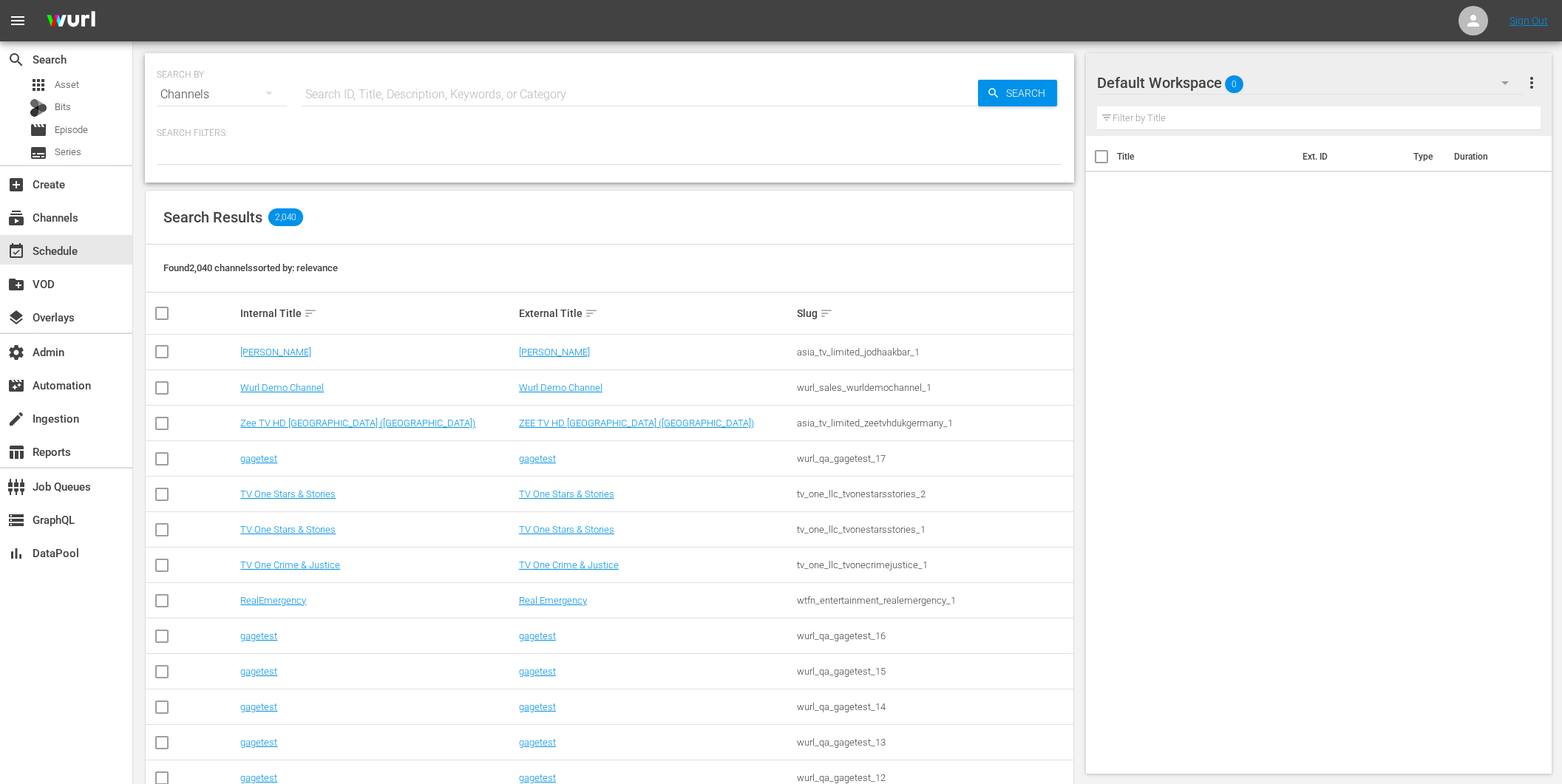
click at [328, 269] on span "Found 2,040 channels sorted by: relevance" at bounding box center [250, 268] width 174 height 11
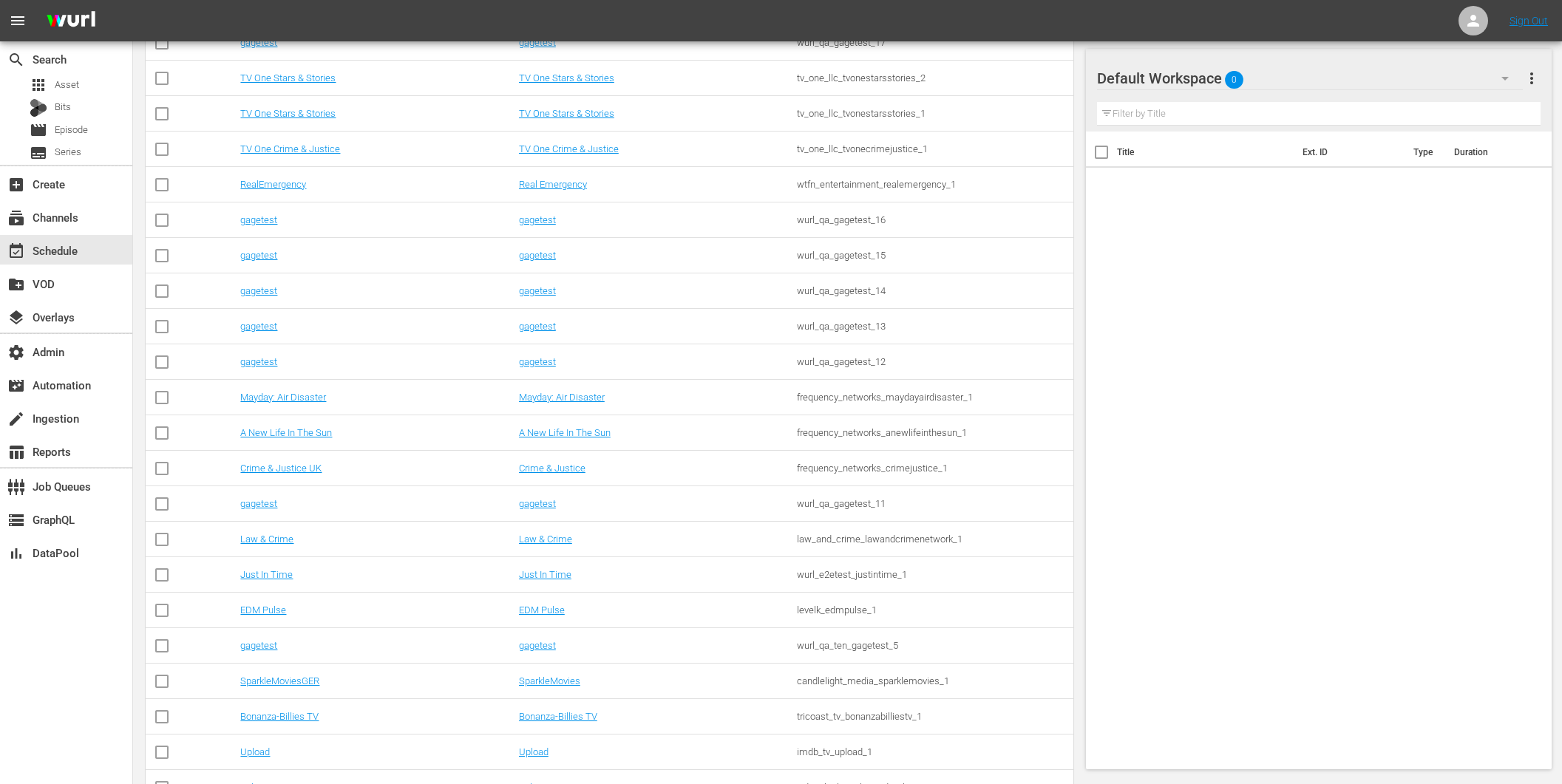
scroll to position [577, 0]
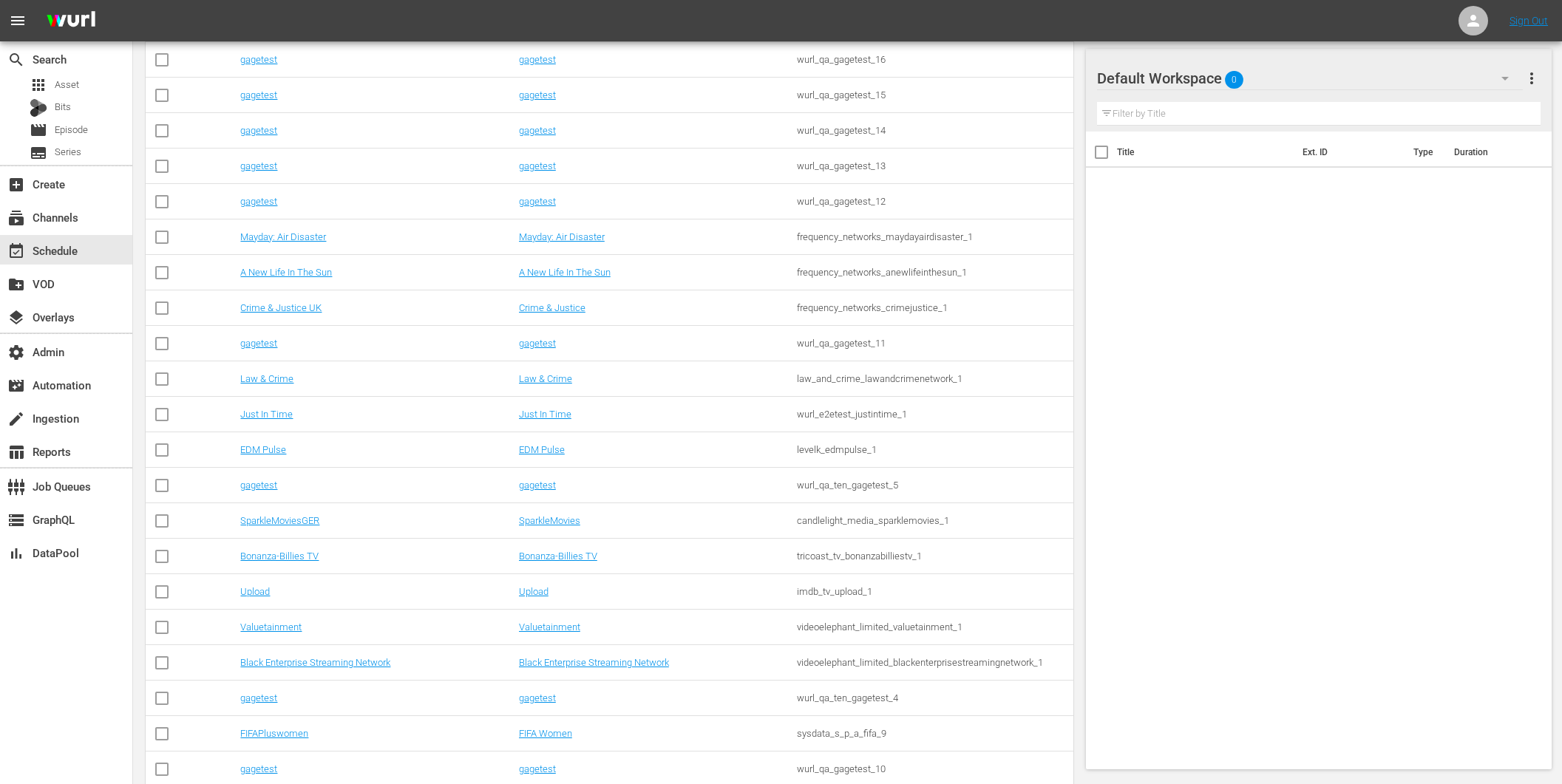
click at [854, 236] on div "frequency_networks_maydayairdisaster_1" at bounding box center [933, 237] width 273 height 11
click at [854, 236] on div "frequency_networks_maydayairdisaster_1" at bounding box center [933, 237] width 273 height 11
copy div "frequency_networks_maydayairdisaster_1"
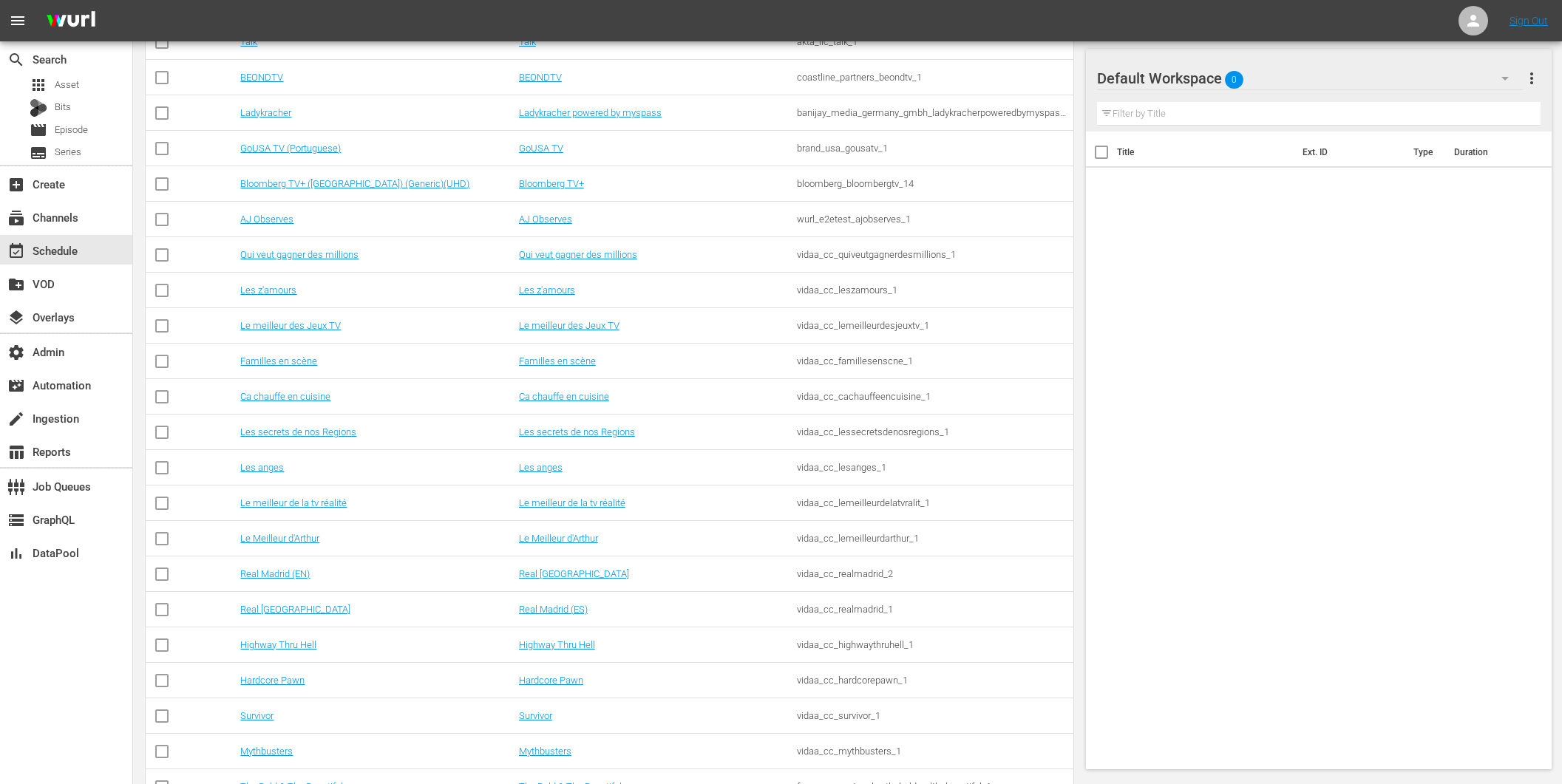
scroll to position [3997, 0]
click at [830, 689] on td "vidaa_cc_hardcorepawn_1" at bounding box center [933, 683] width 278 height 36
click at [835, 684] on div "vidaa_cc_hardcorepawn_1" at bounding box center [933, 683] width 273 height 11
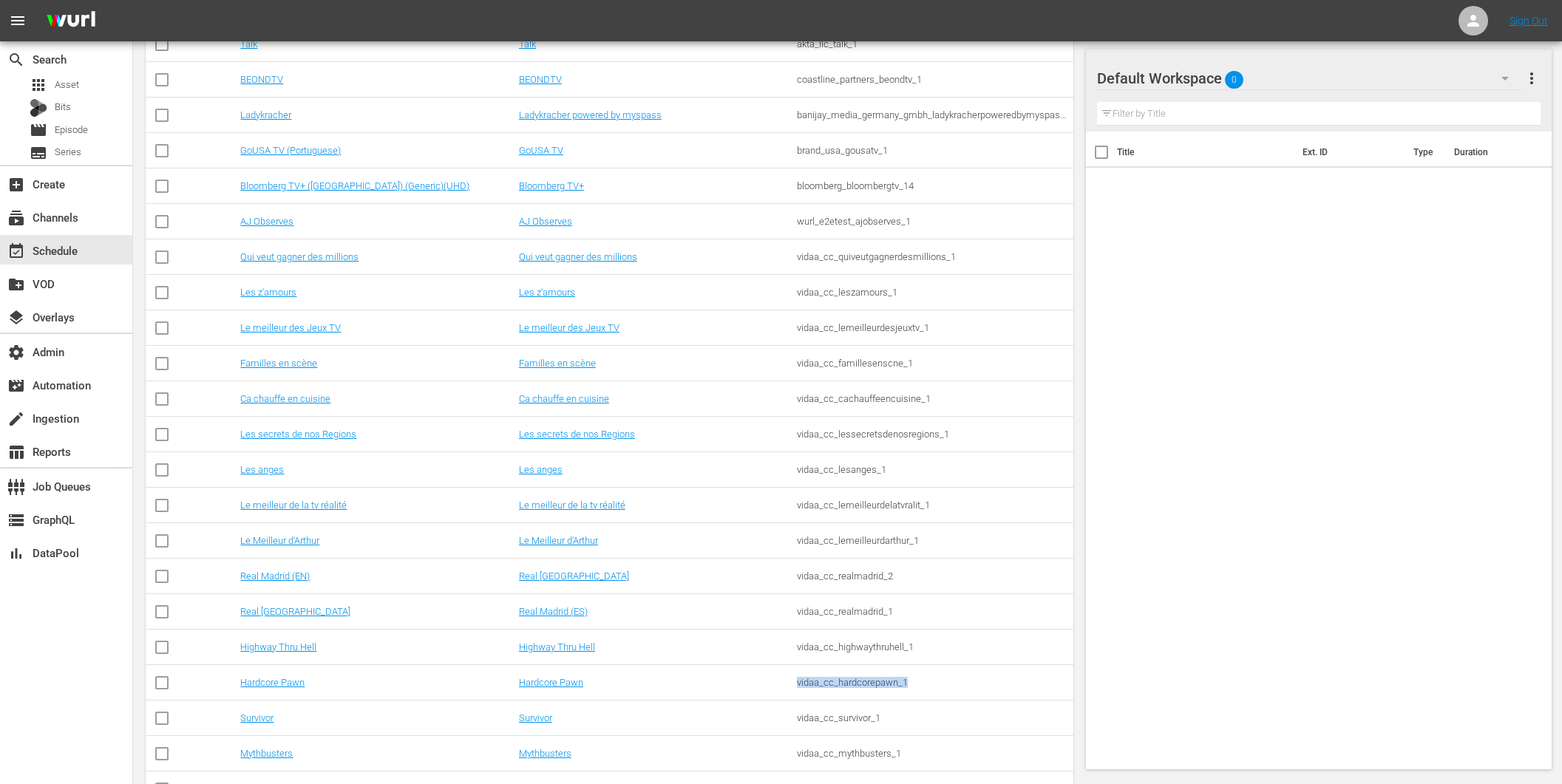
copy div "vidaa_cc_hardcorepawn_1"
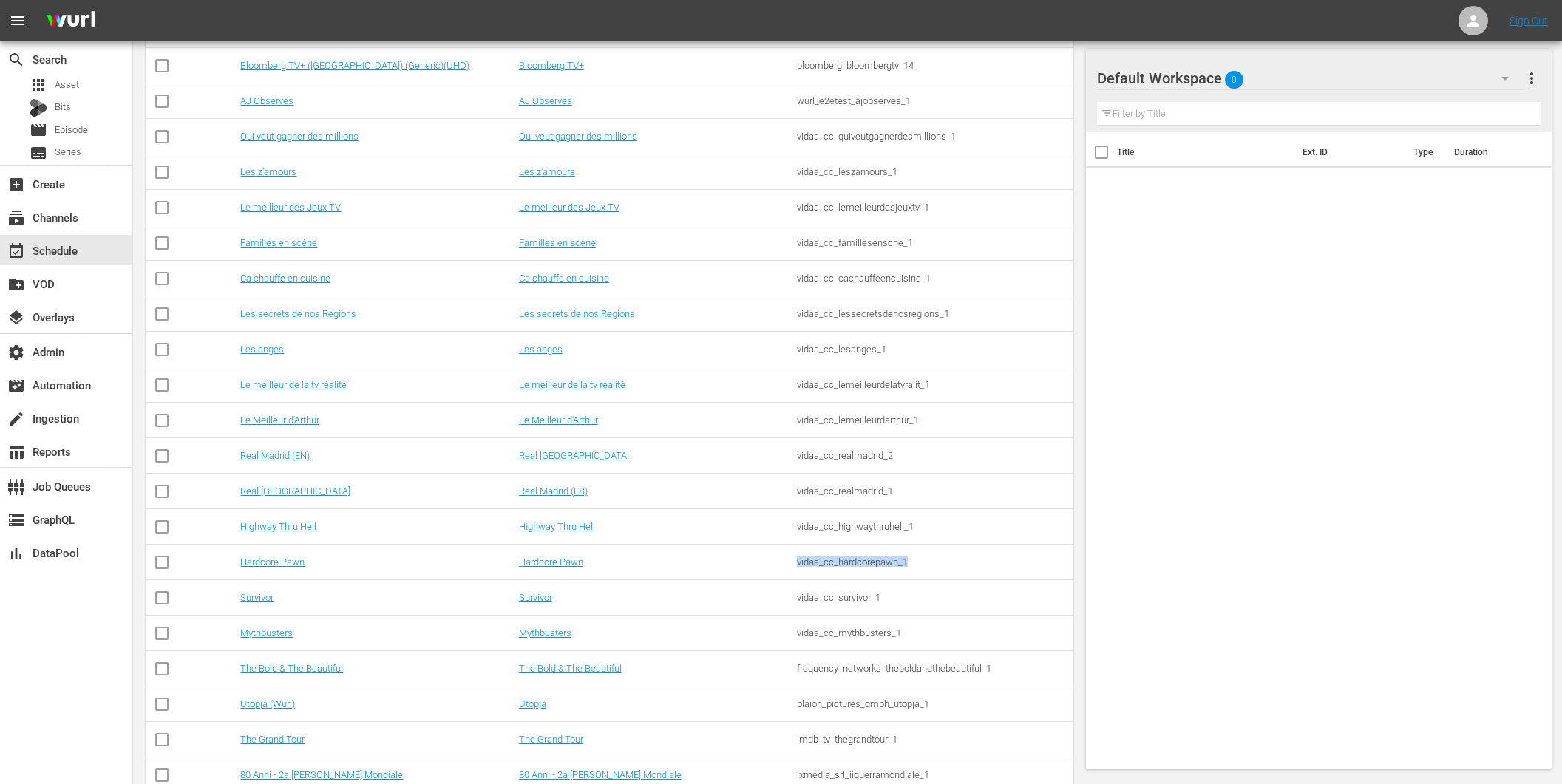
scroll to position [4401, 0]
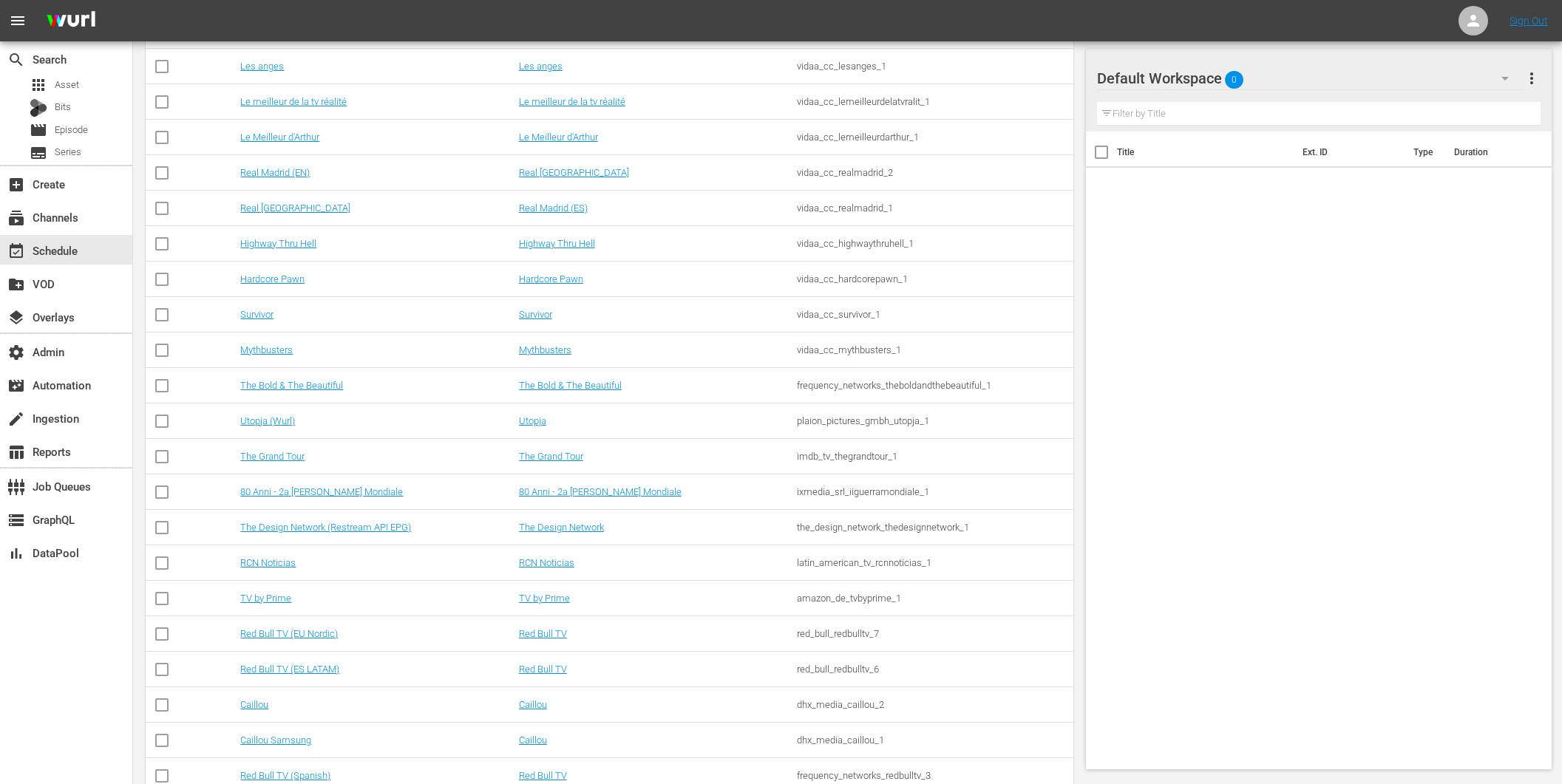
click at [941, 390] on div "frequency_networks_theboldandthebeautiful_1" at bounding box center [933, 385] width 273 height 11
copy div "frequency_networks_theboldandthebeautiful_1"
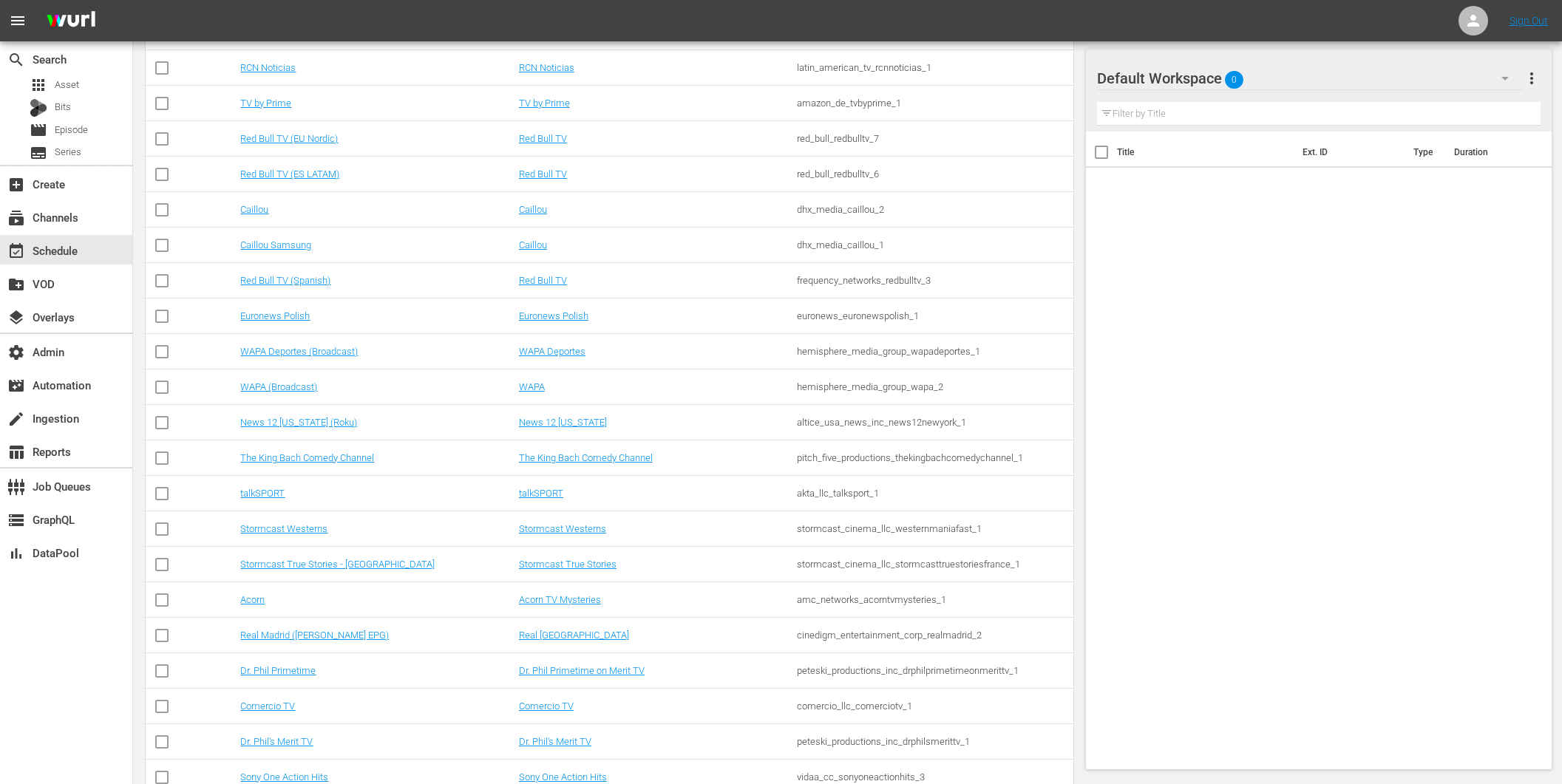
scroll to position [4898, 0]
click at [888, 595] on div "amc_networks_acorntvmysteries_1" at bounding box center [933, 597] width 273 height 11
copy div "amc_networks_acorntvmysteries_1"
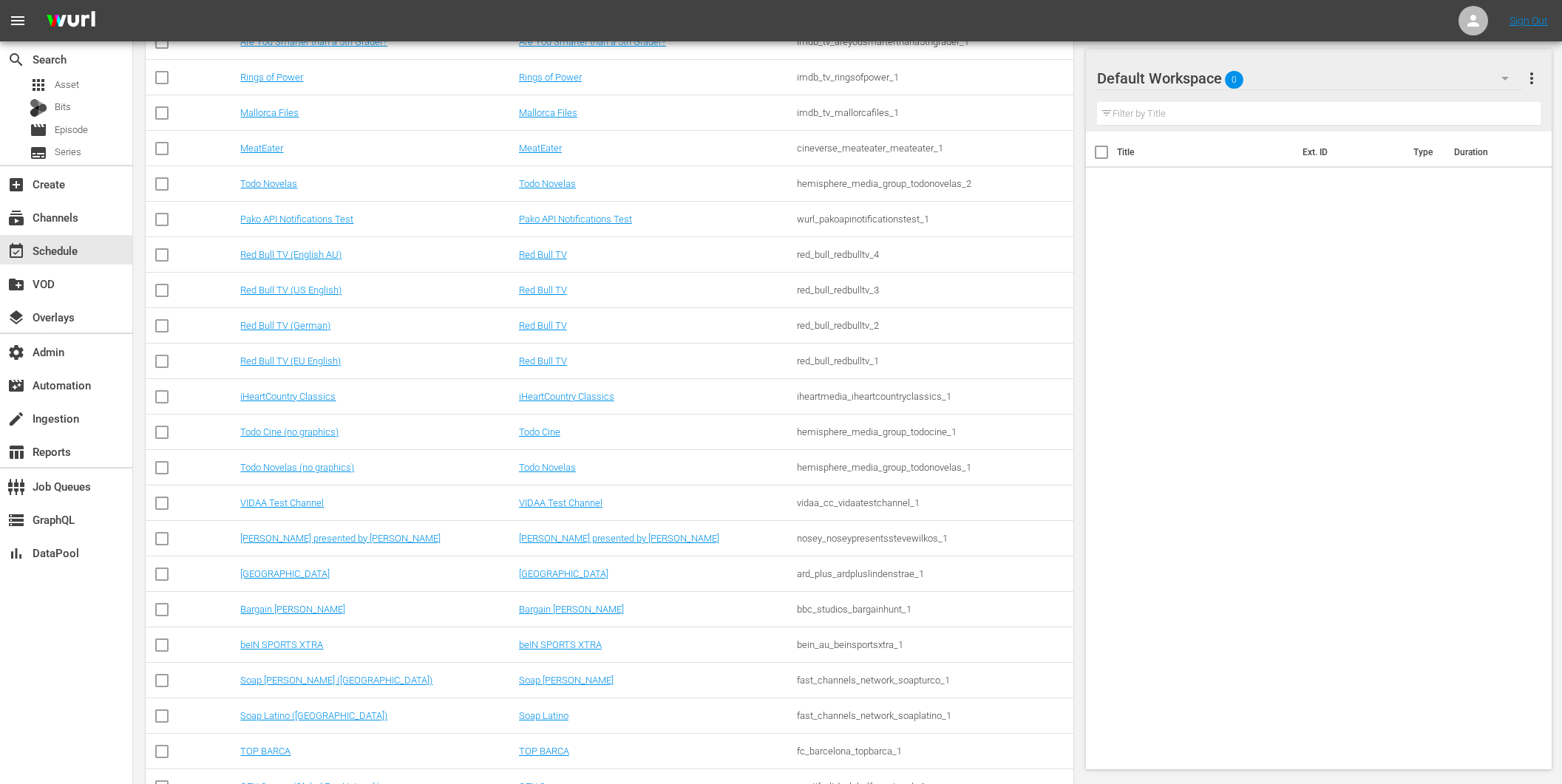
scroll to position [7845, 0]
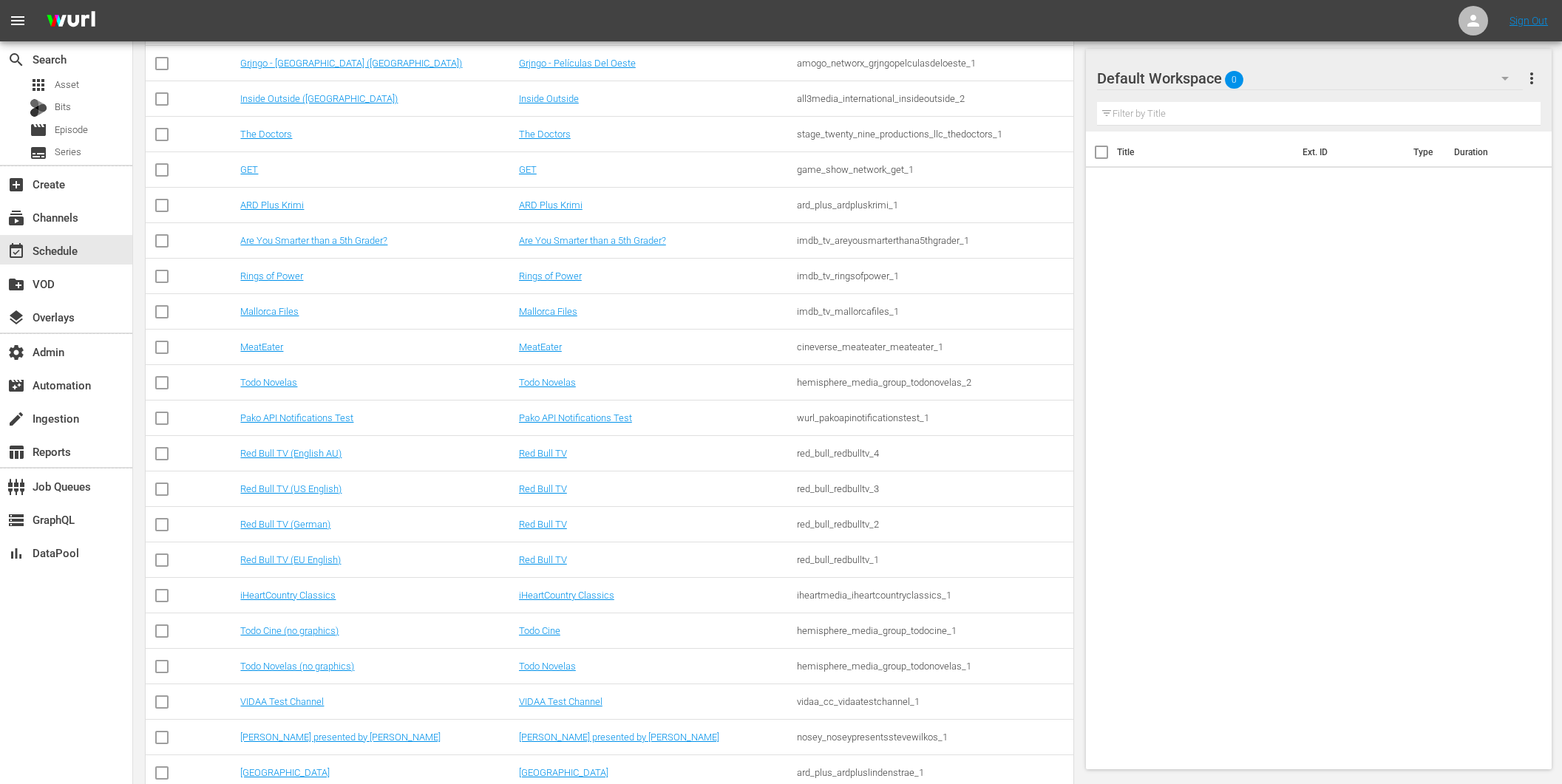
click at [836, 269] on td "imdb_tv_ringsofpower_1" at bounding box center [933, 276] width 278 height 36
click at [841, 275] on div "imdb_tv_ringsofpower_1" at bounding box center [933, 275] width 273 height 11
click at [859, 173] on div "game_show_network_get_1" at bounding box center [933, 170] width 273 height 11
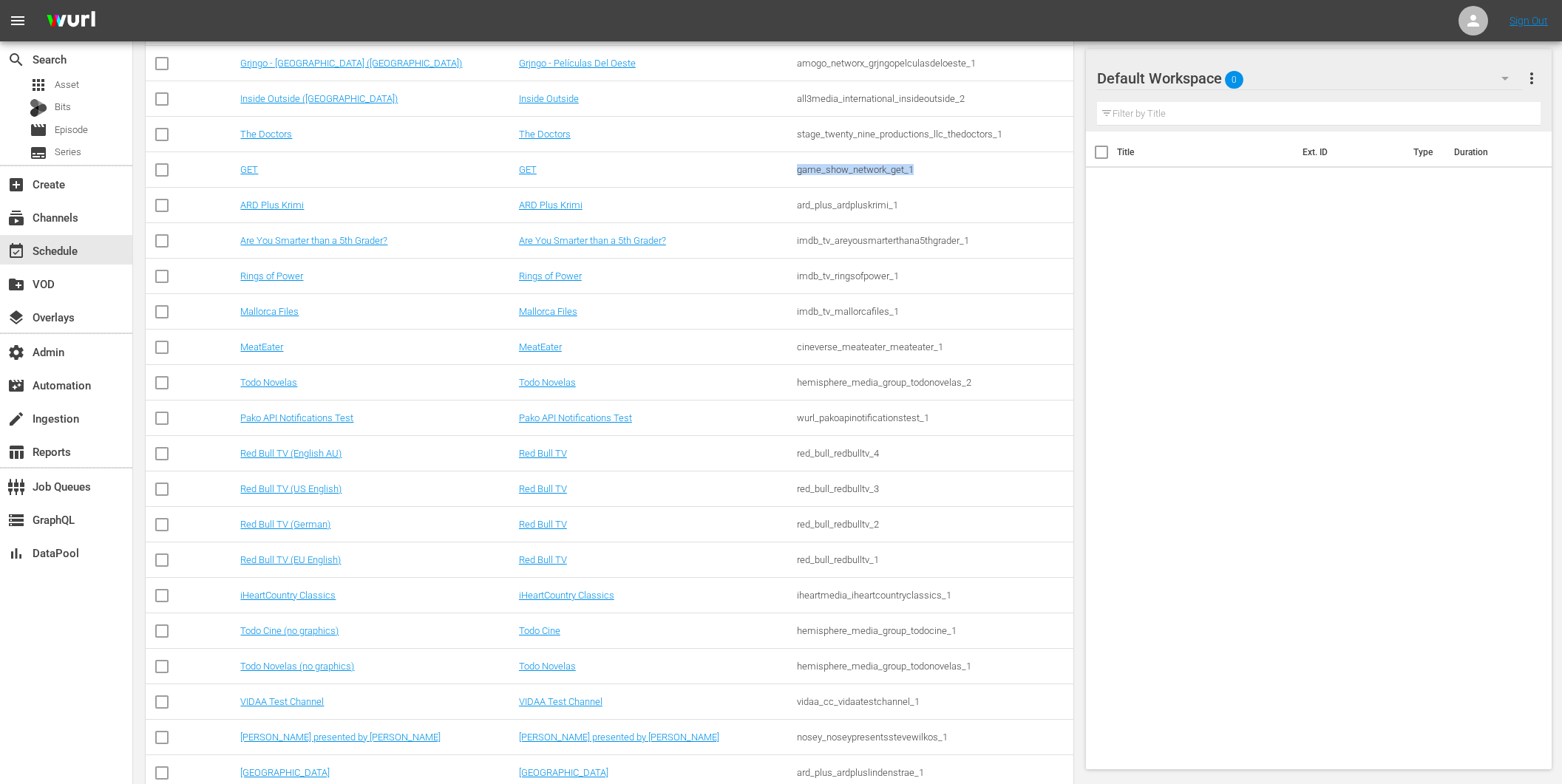
click at [887, 169] on div "game_show_network_get_1" at bounding box center [933, 170] width 273 height 11
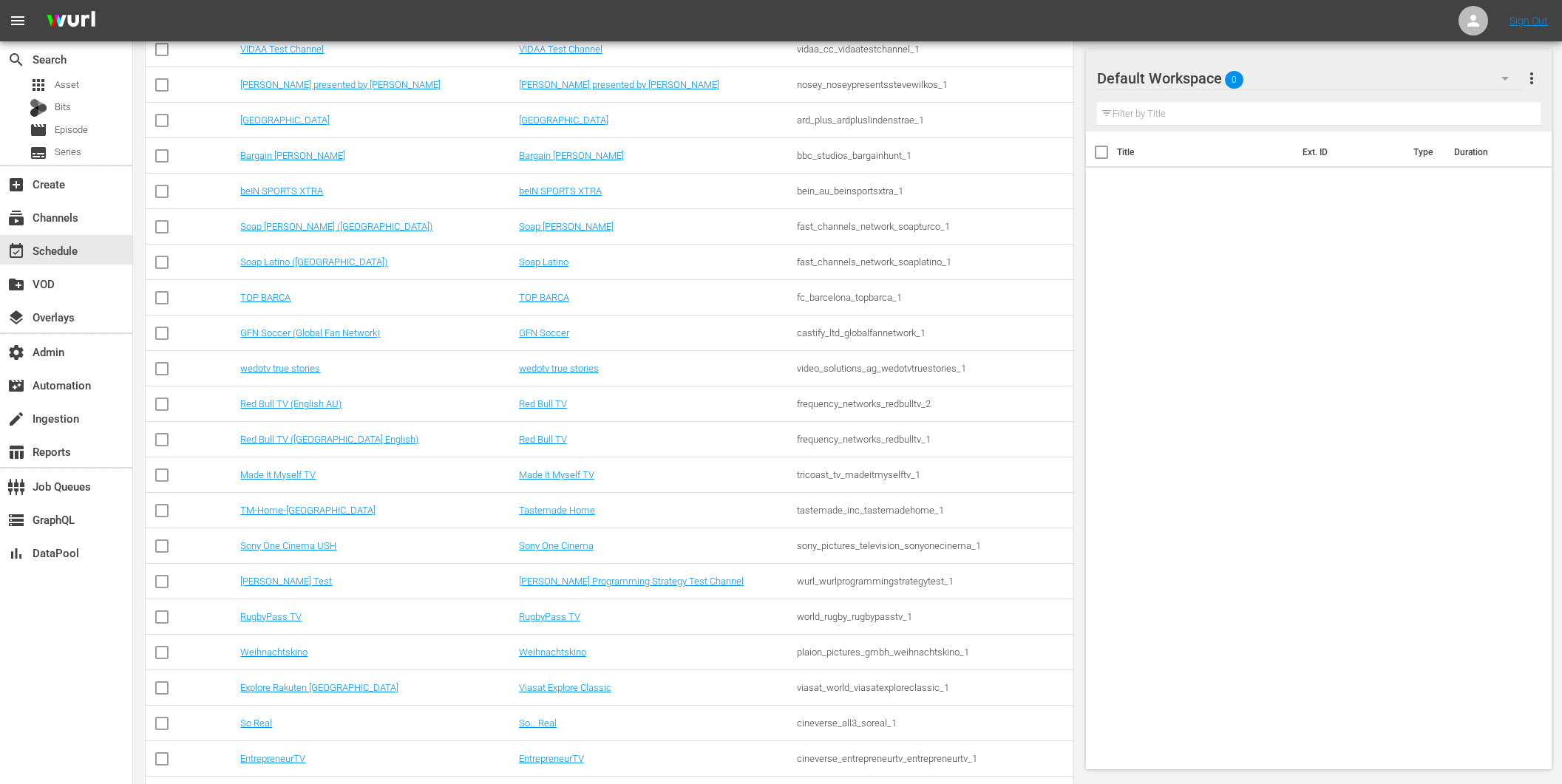
scroll to position [8564, 0]
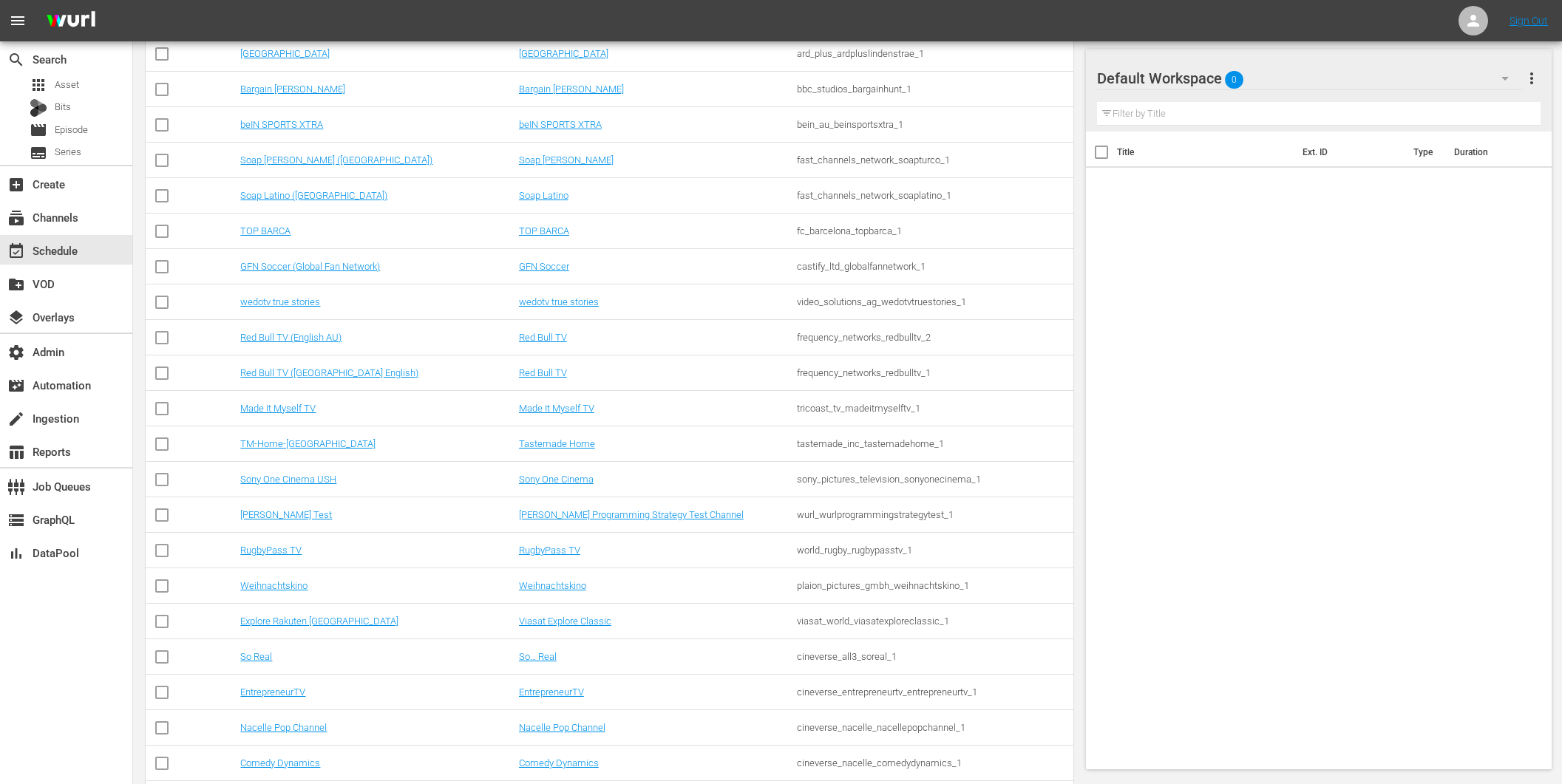
click at [863, 478] on div "sony_pictures_television_sonyonecinema_1" at bounding box center [933, 479] width 273 height 11
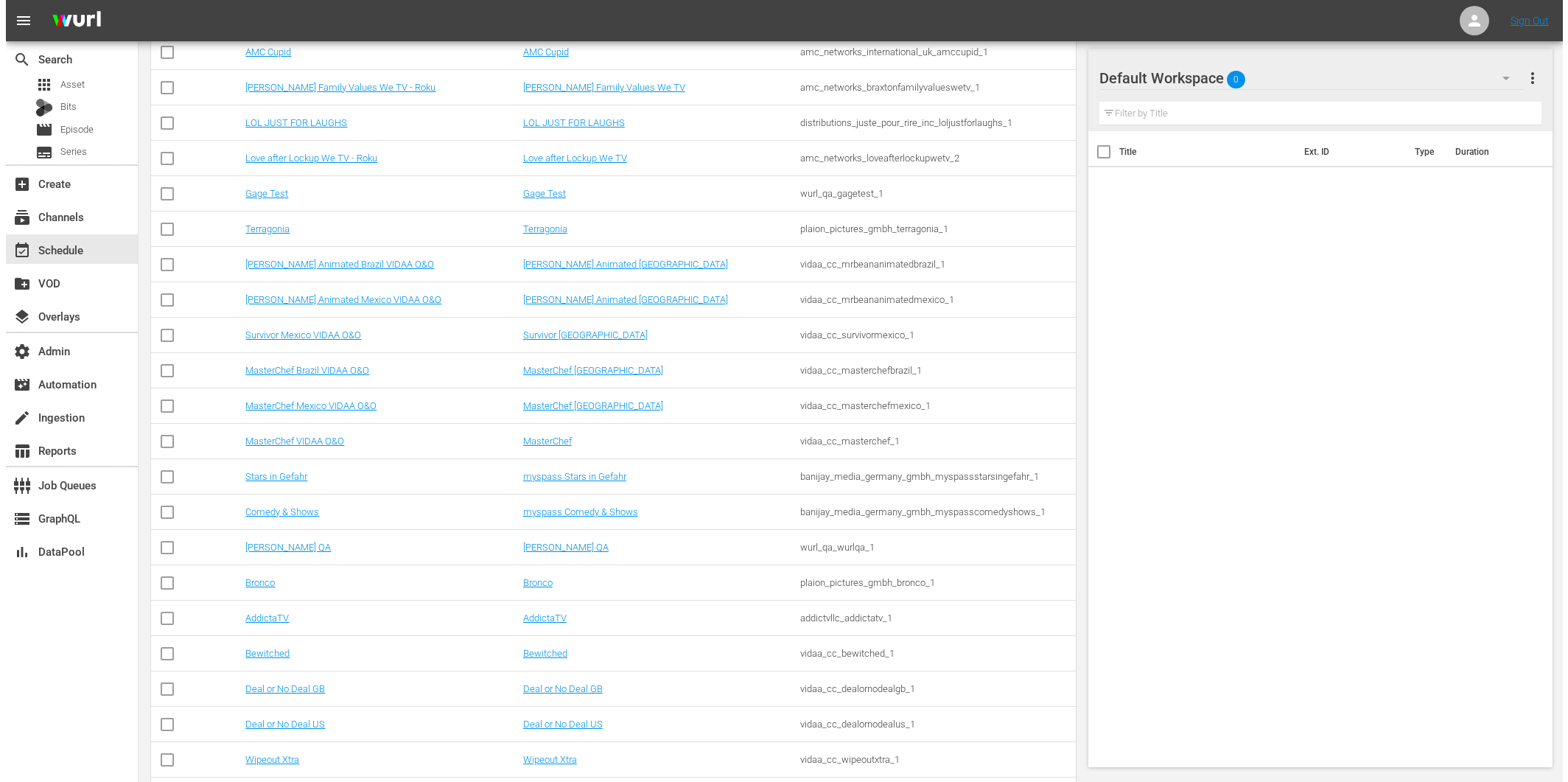
scroll to position [0, 0]
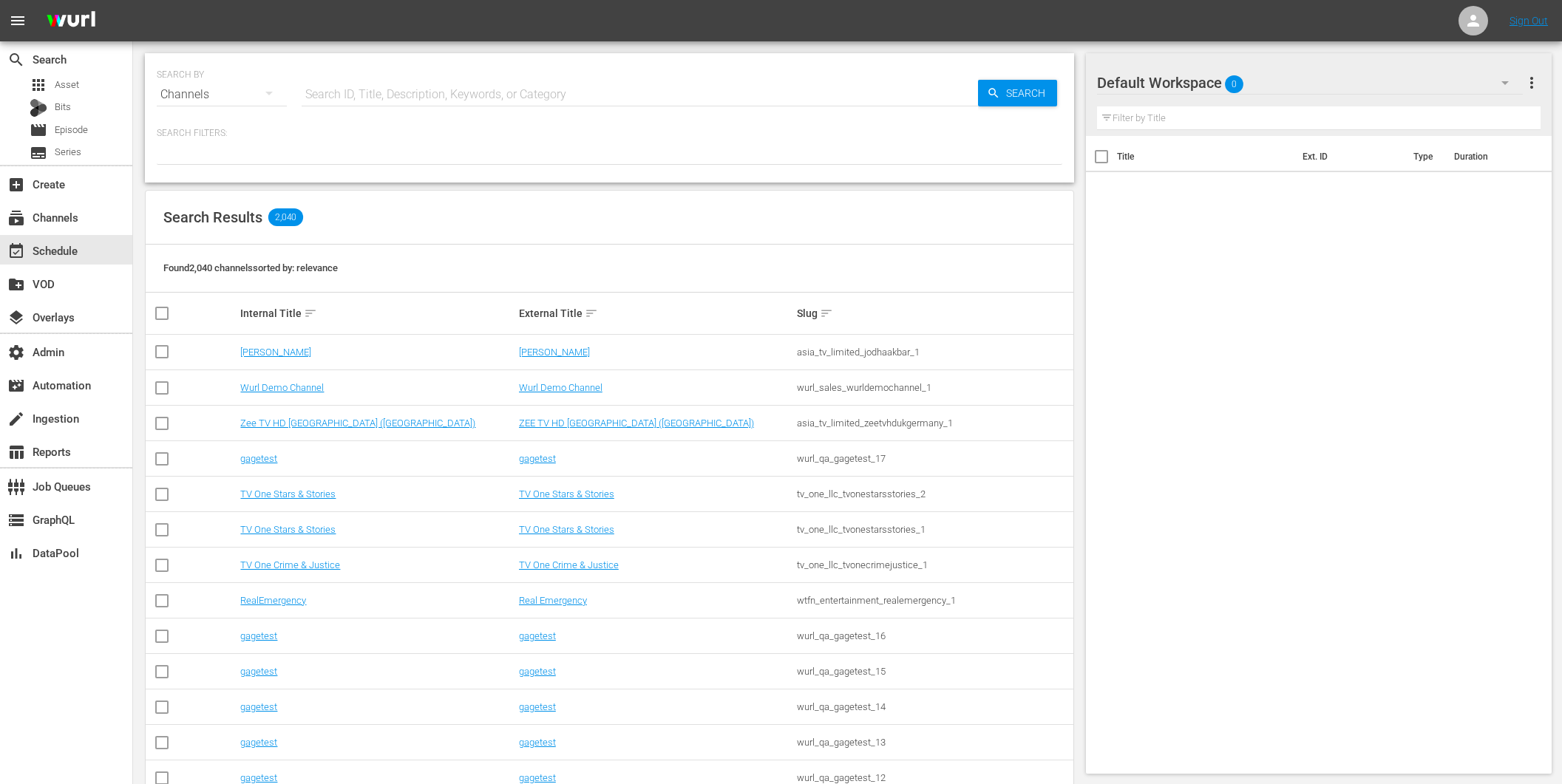
click at [271, 98] on icon "button" at bounding box center [269, 92] width 17 height 17
click at [204, 237] on div "Assets" at bounding box center [204, 241] width 59 height 23
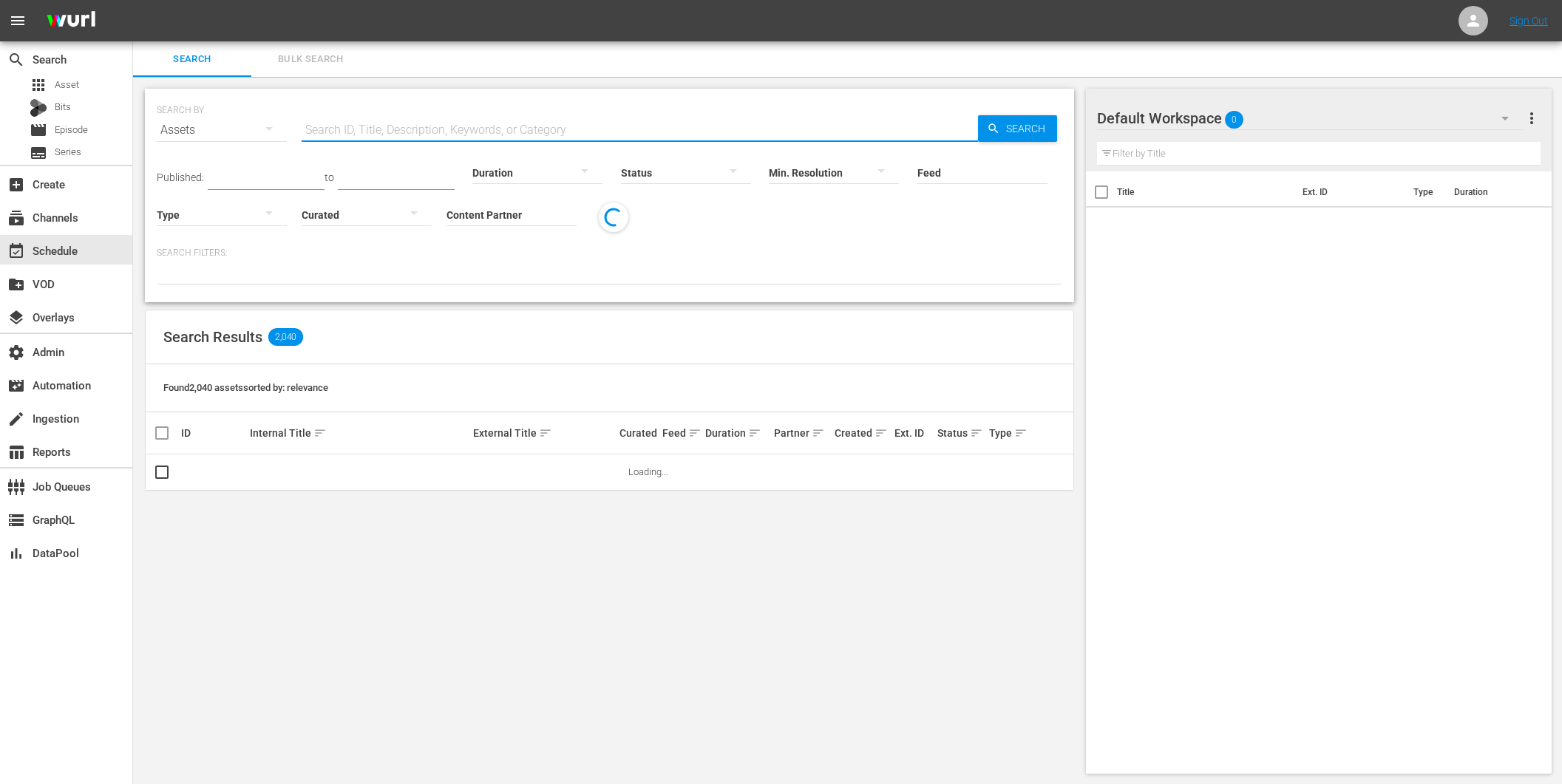
click at [362, 120] on input "text" at bounding box center [639, 129] width 677 height 36
paste input "U6000017"
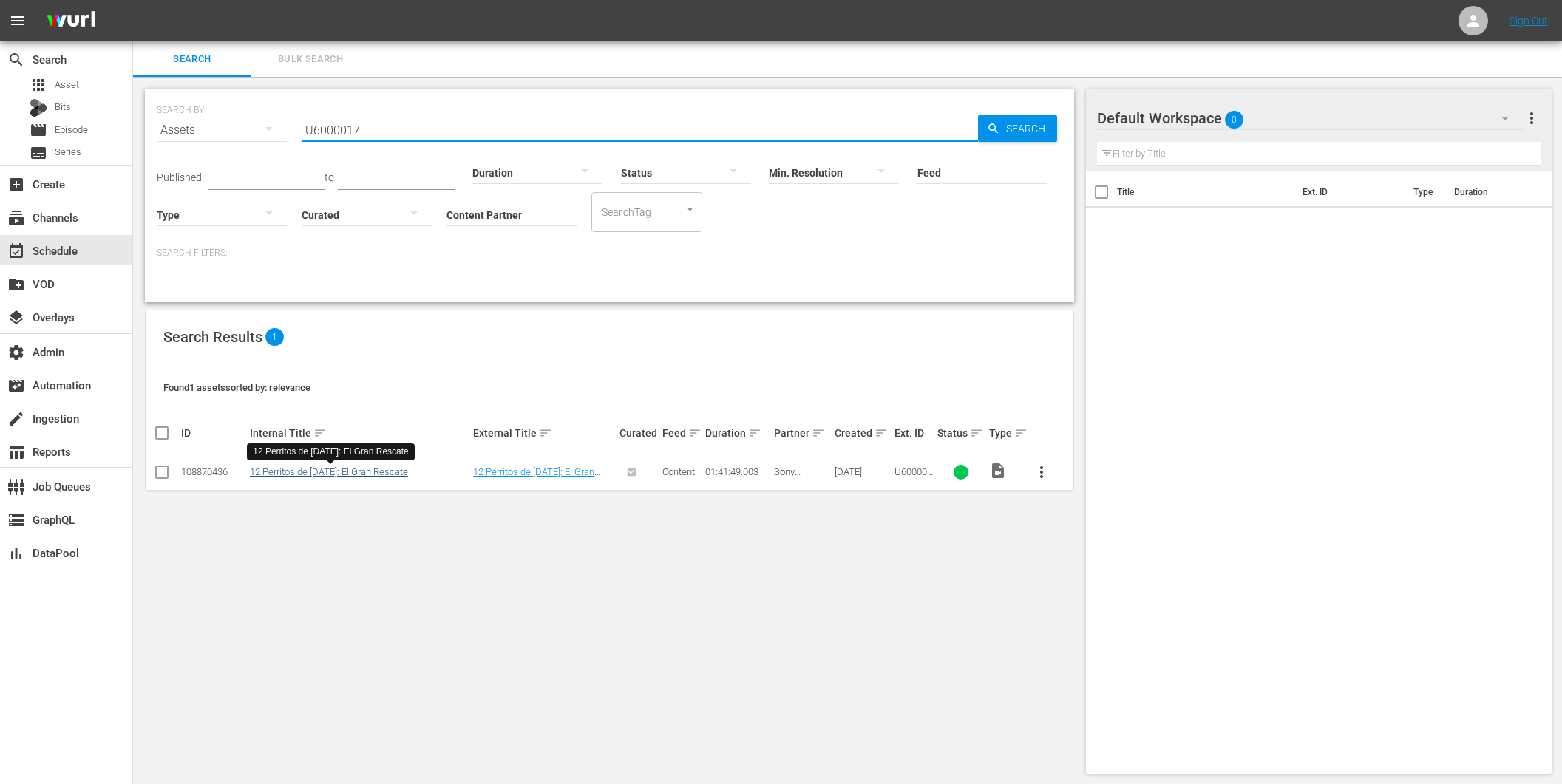
type input "U6000017"
click at [358, 468] on link "12 Perritos de [DATE]: El Gran Rescate" at bounding box center [328, 471] width 158 height 11
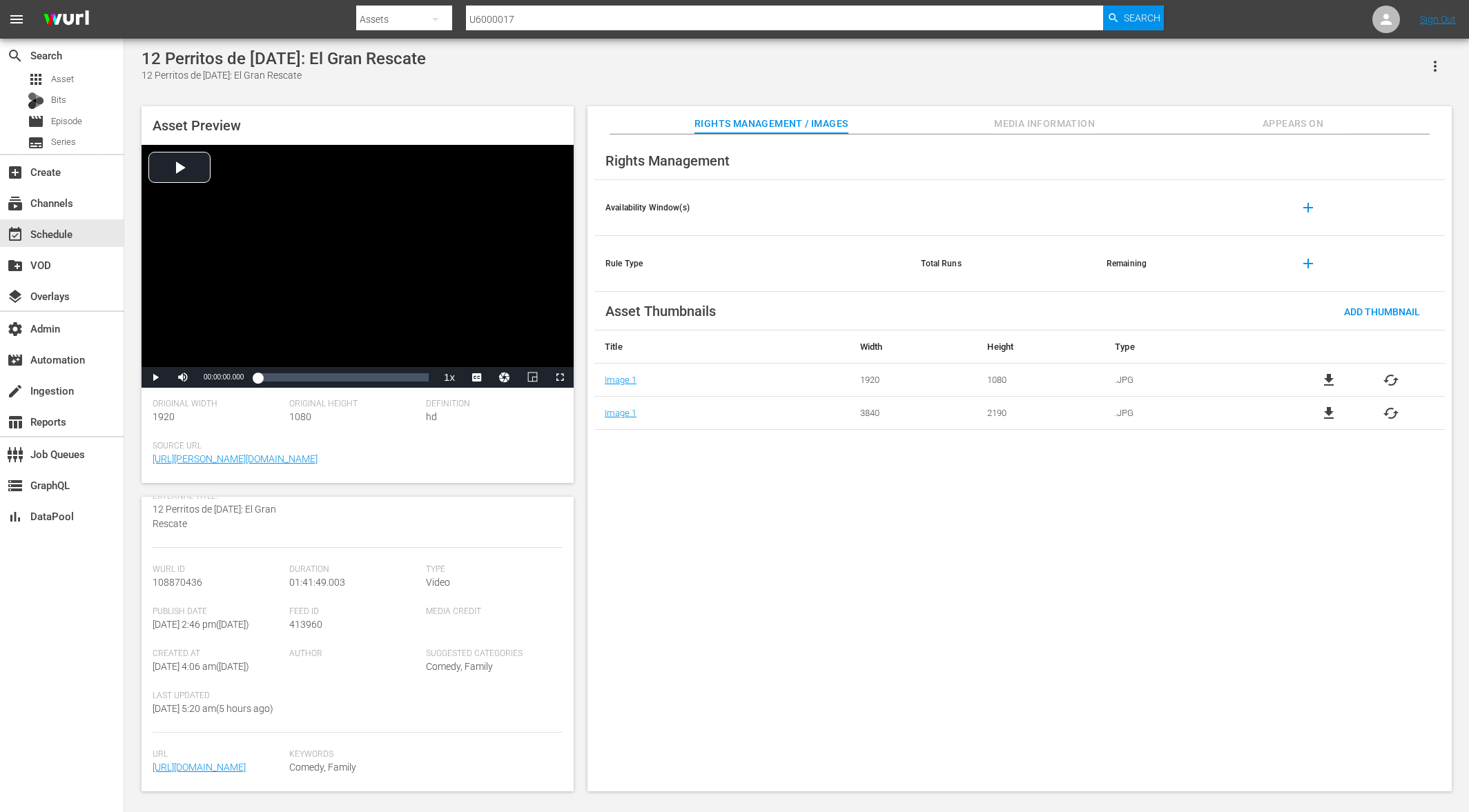
scroll to position [199, 0]
click at [1036, 126] on span "Media Information" at bounding box center [1044, 124] width 103 height 17
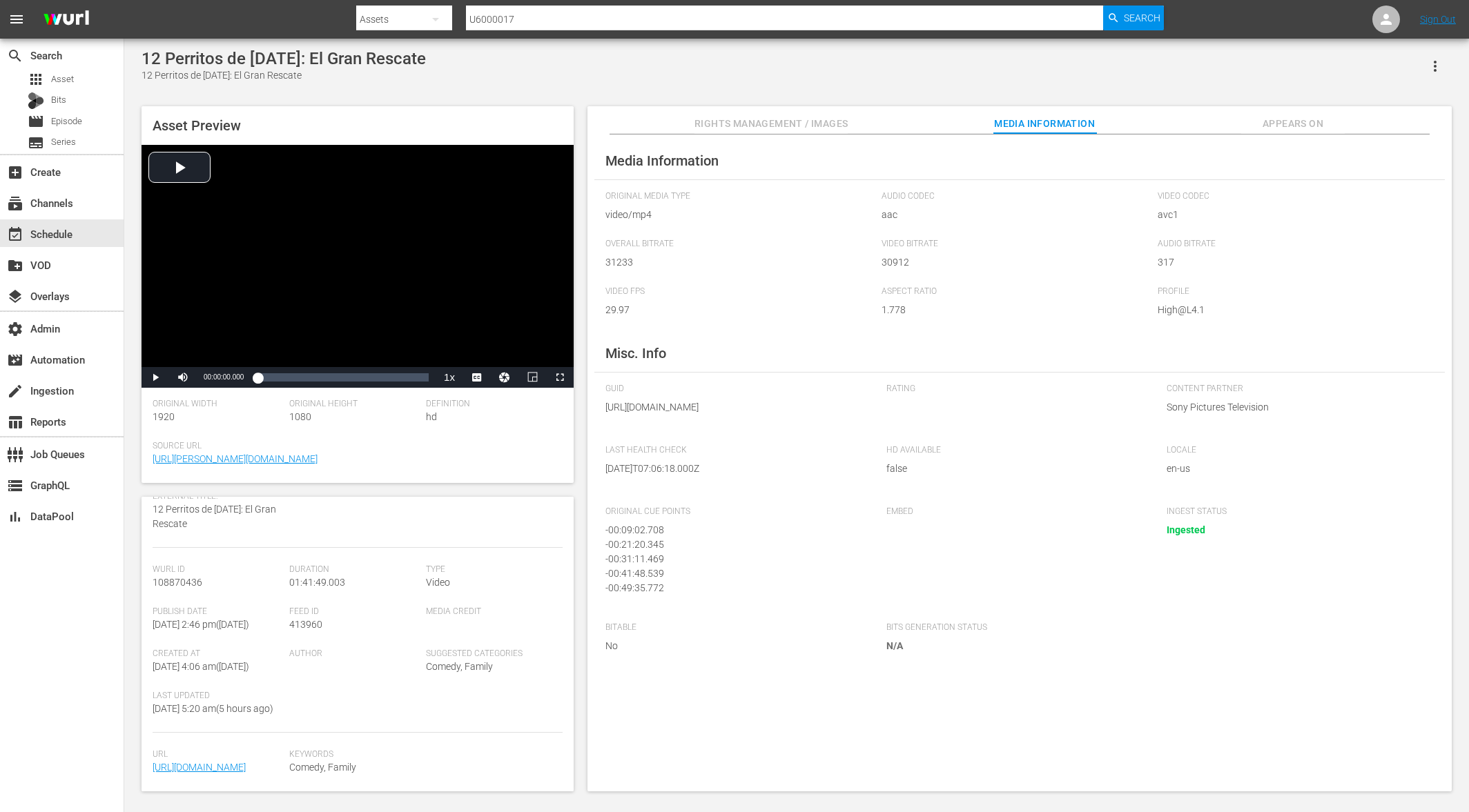
click at [970, 408] on div "Rating" at bounding box center [1020, 407] width 267 height 47
click at [1284, 107] on button "Appears On" at bounding box center [1293, 119] width 103 height 28
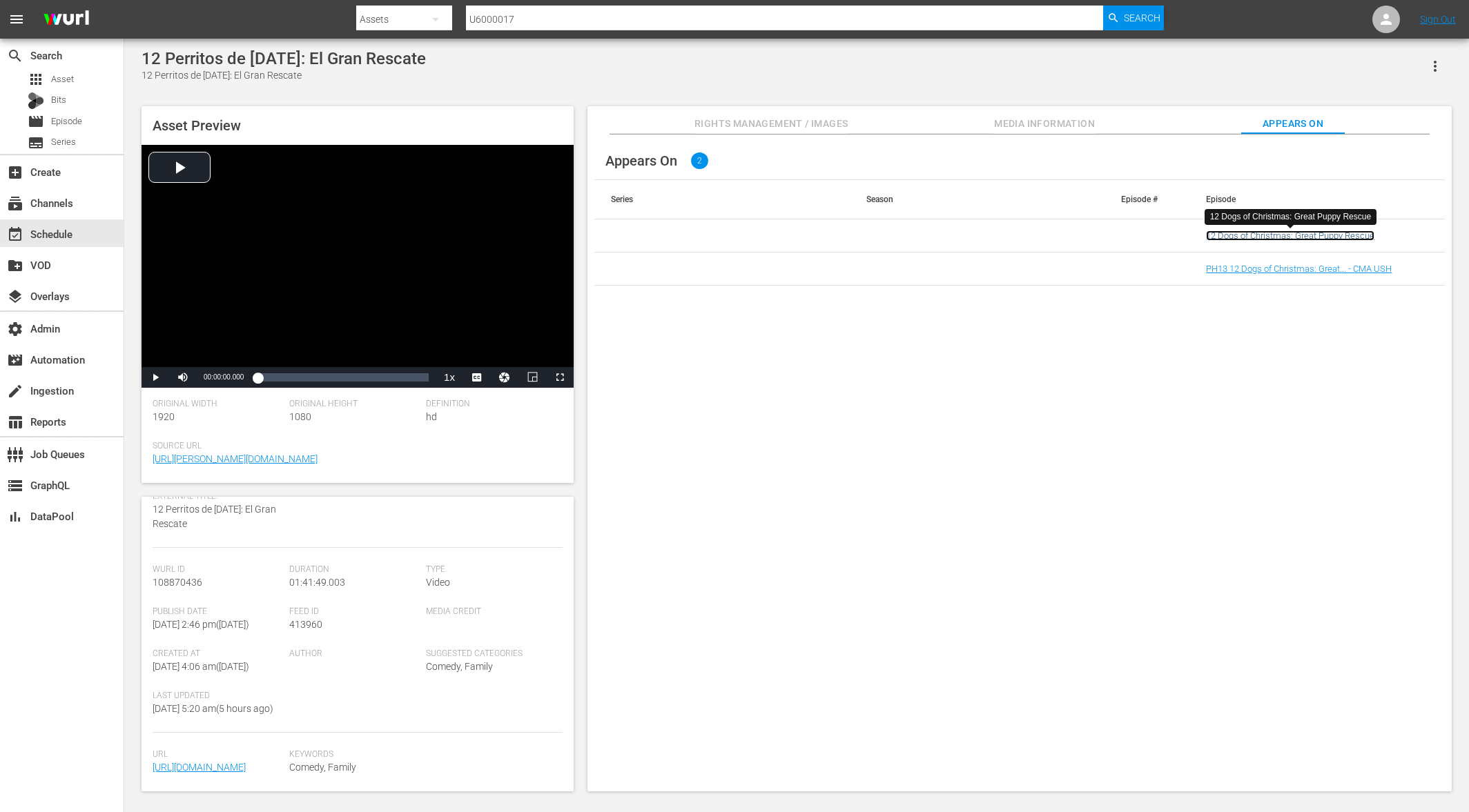
click at [1292, 240] on link "12 Dogs of Christmas: Great Puppy Rescue" at bounding box center [1290, 235] width 168 height 11
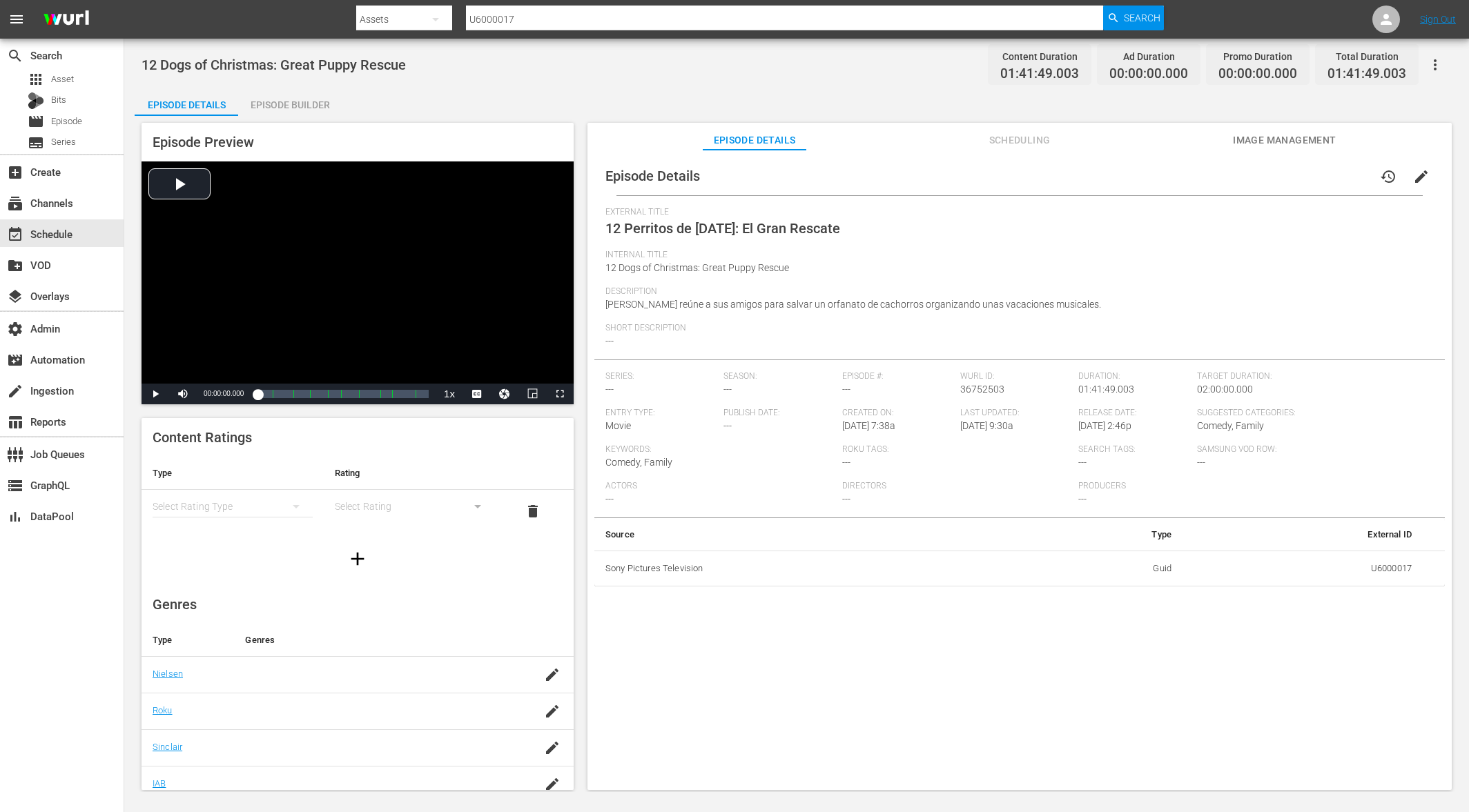
click at [555, 15] on input "U6000017" at bounding box center [785, 19] width 638 height 33
paste input "161950"
type input "161950"
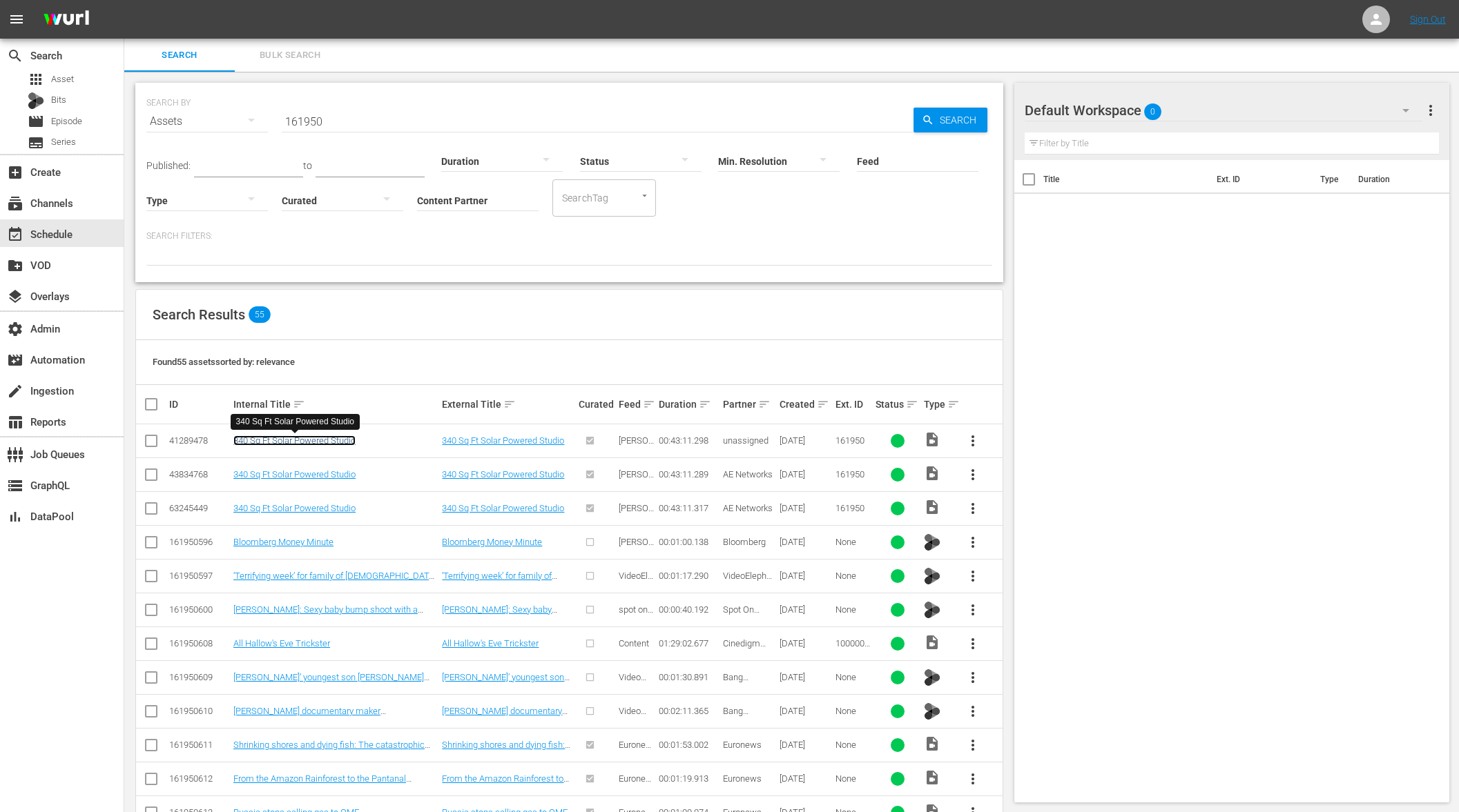
click at [351, 436] on link "340 Sq Ft Solar Powered Studio" at bounding box center [294, 440] width 122 height 11
click at [350, 471] on link "340 Sq Ft Solar Powered Studio" at bounding box center [294, 474] width 122 height 11
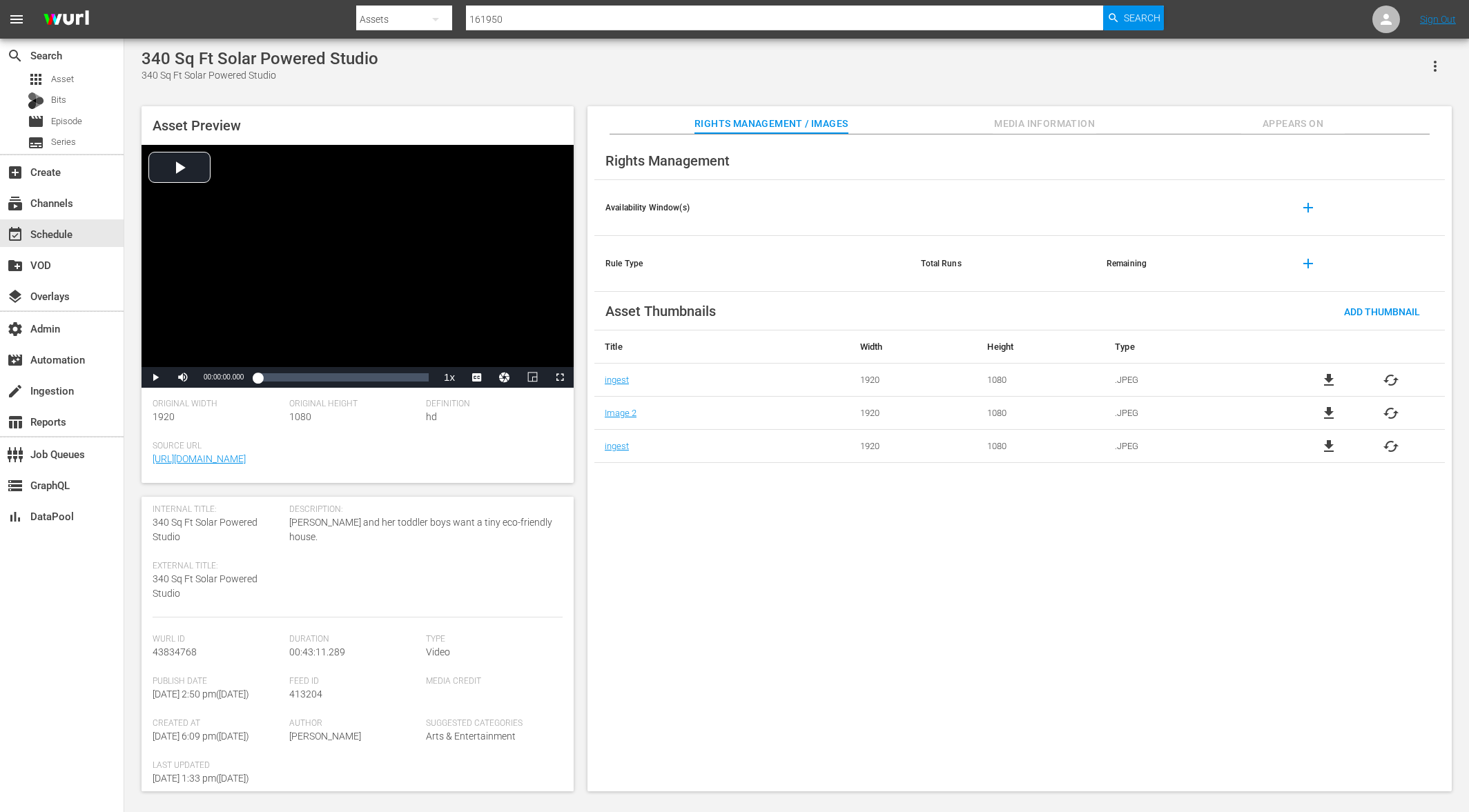
scroll to position [213, 0]
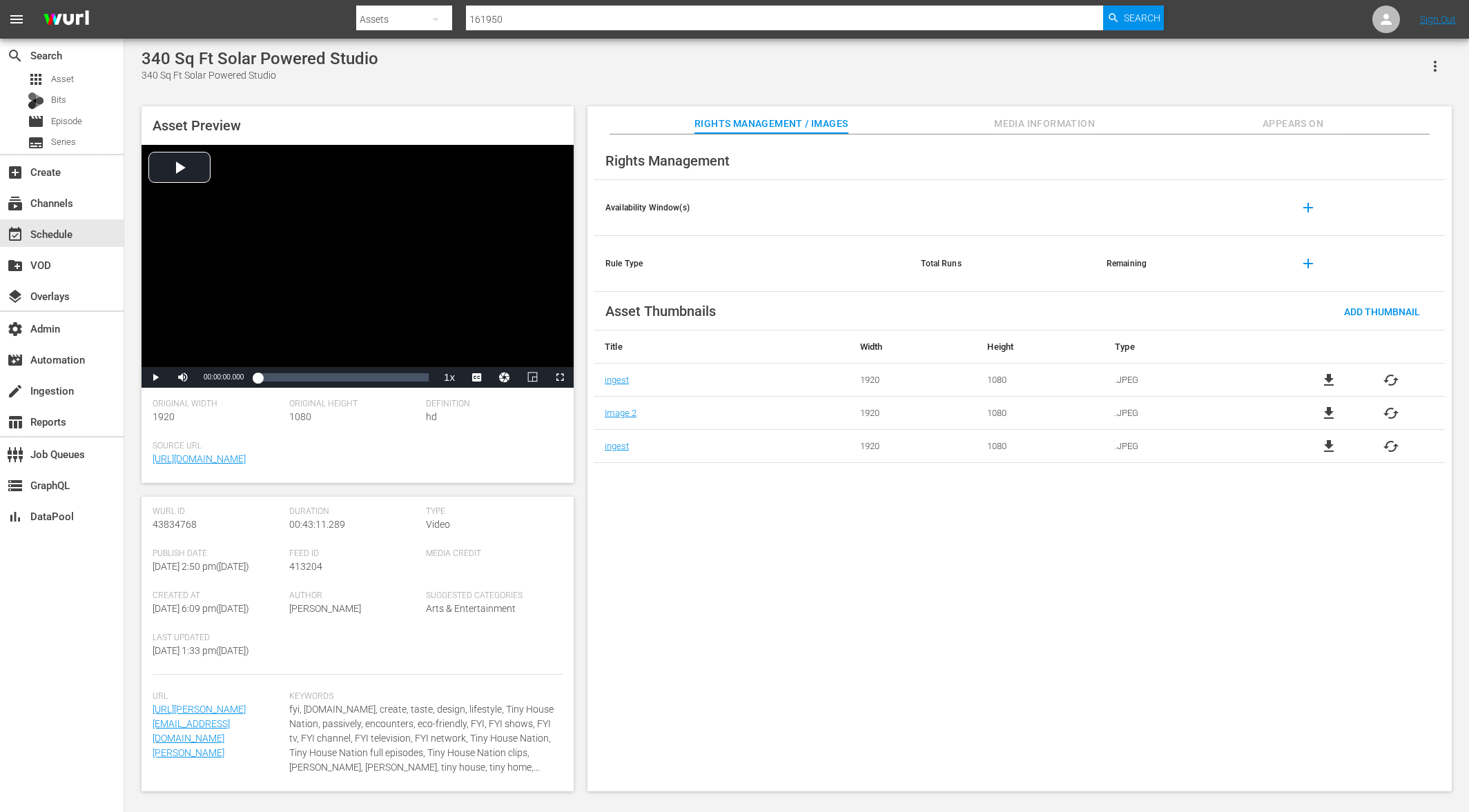
click at [1242, 121] on span "Appears On" at bounding box center [1293, 124] width 103 height 17
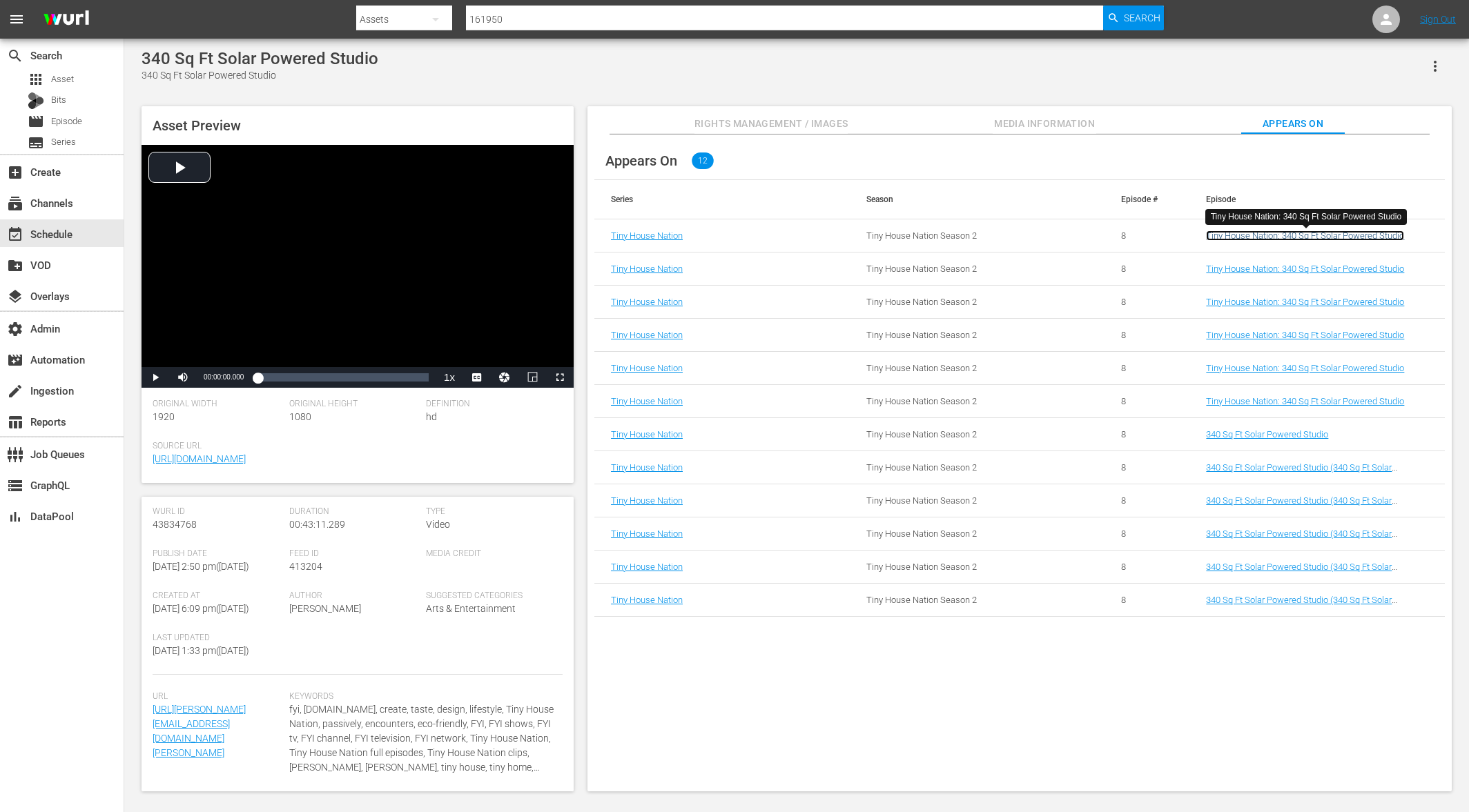
click at [1272, 237] on link "Tiny House Nation: 340 Sq Ft Solar Powered Studio" at bounding box center [1305, 235] width 198 height 11
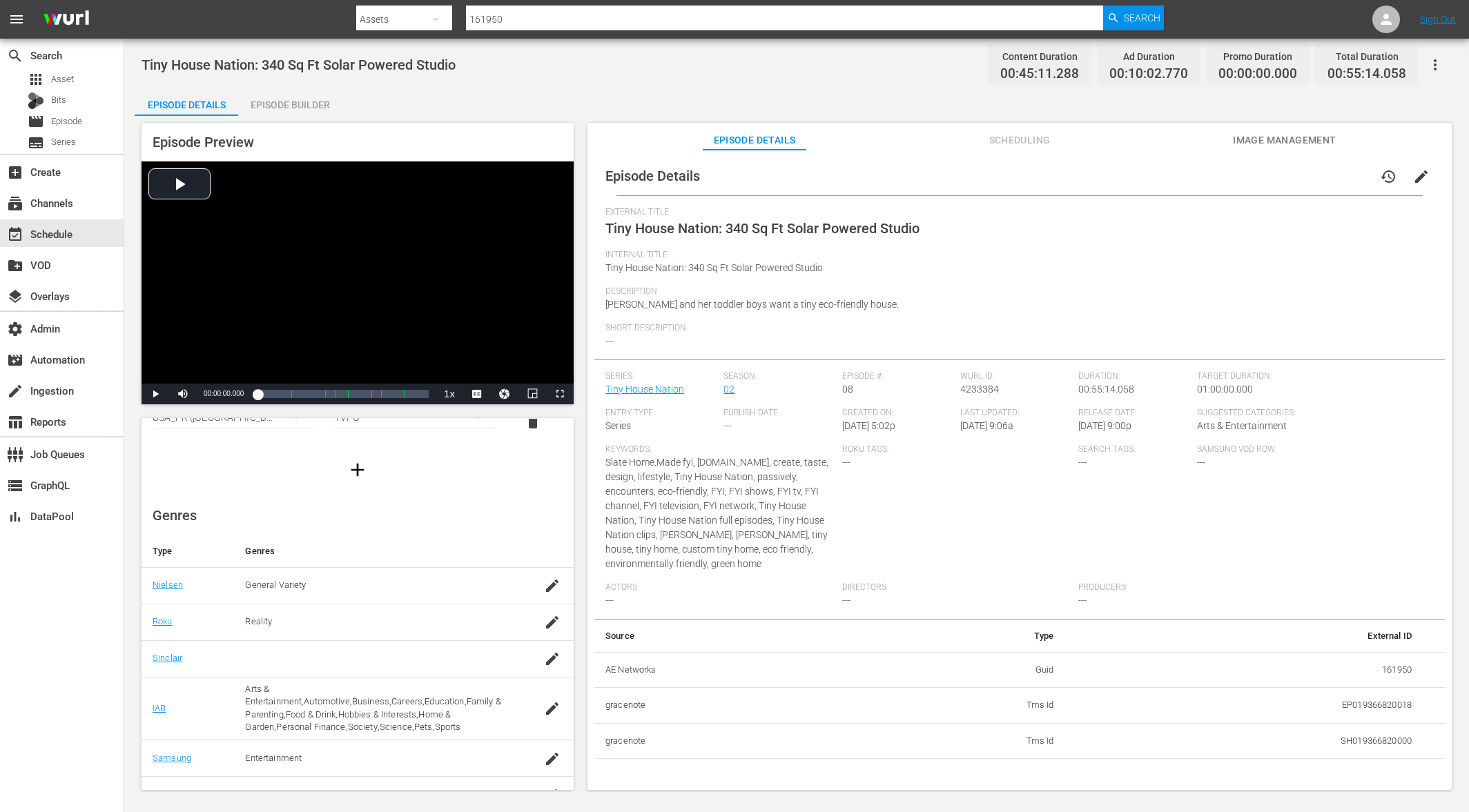
scroll to position [136, 0]
